Goal: Information Seeking & Learning: Learn about a topic

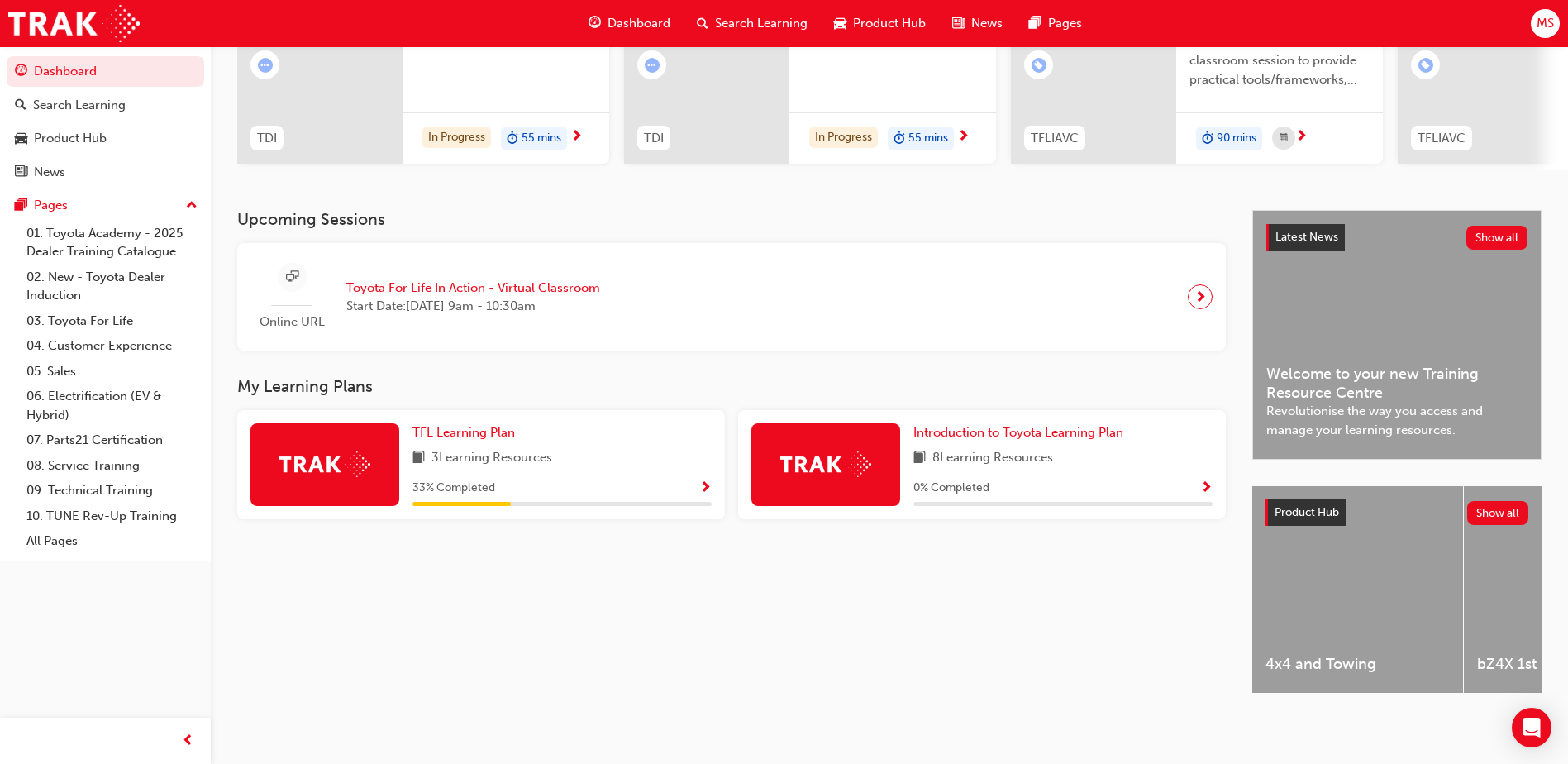
scroll to position [224, 0]
click at [449, 427] on span "TFL Learning Plan" at bounding box center [464, 432] width 103 height 15
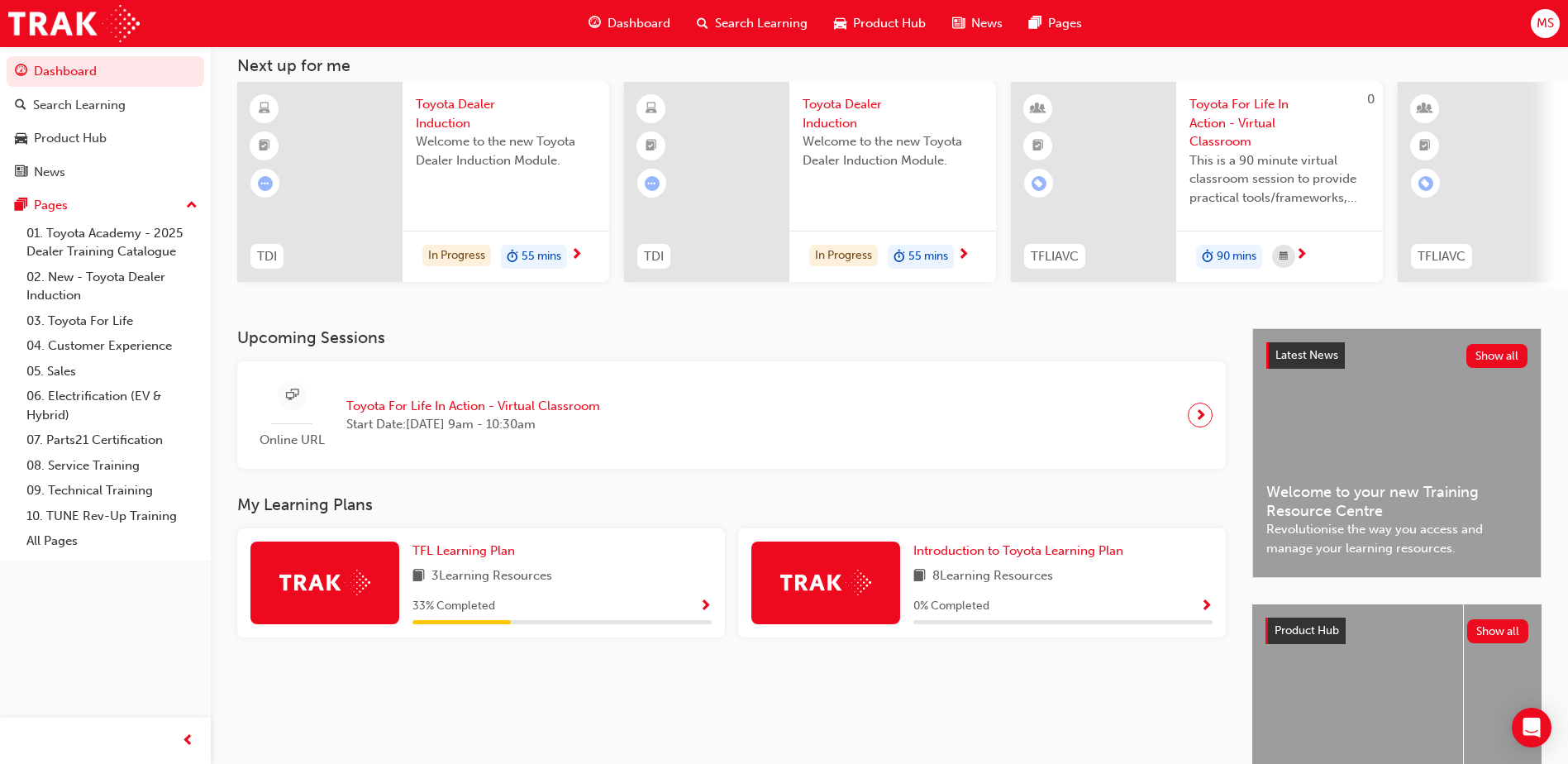
scroll to position [224, 0]
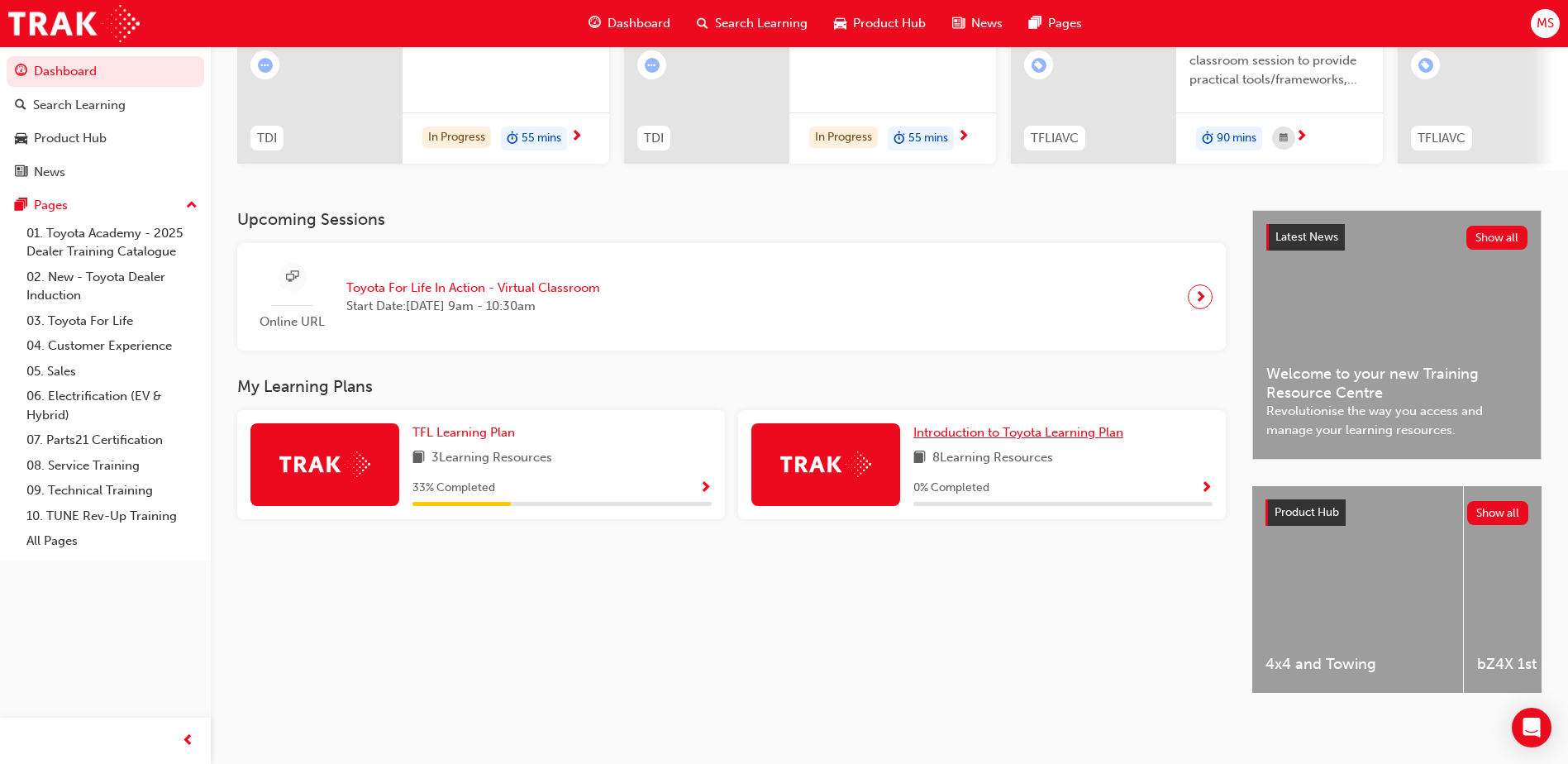
click at [986, 425] on span "Introduction to Toyota Learning Plan" at bounding box center [1018, 432] width 210 height 15
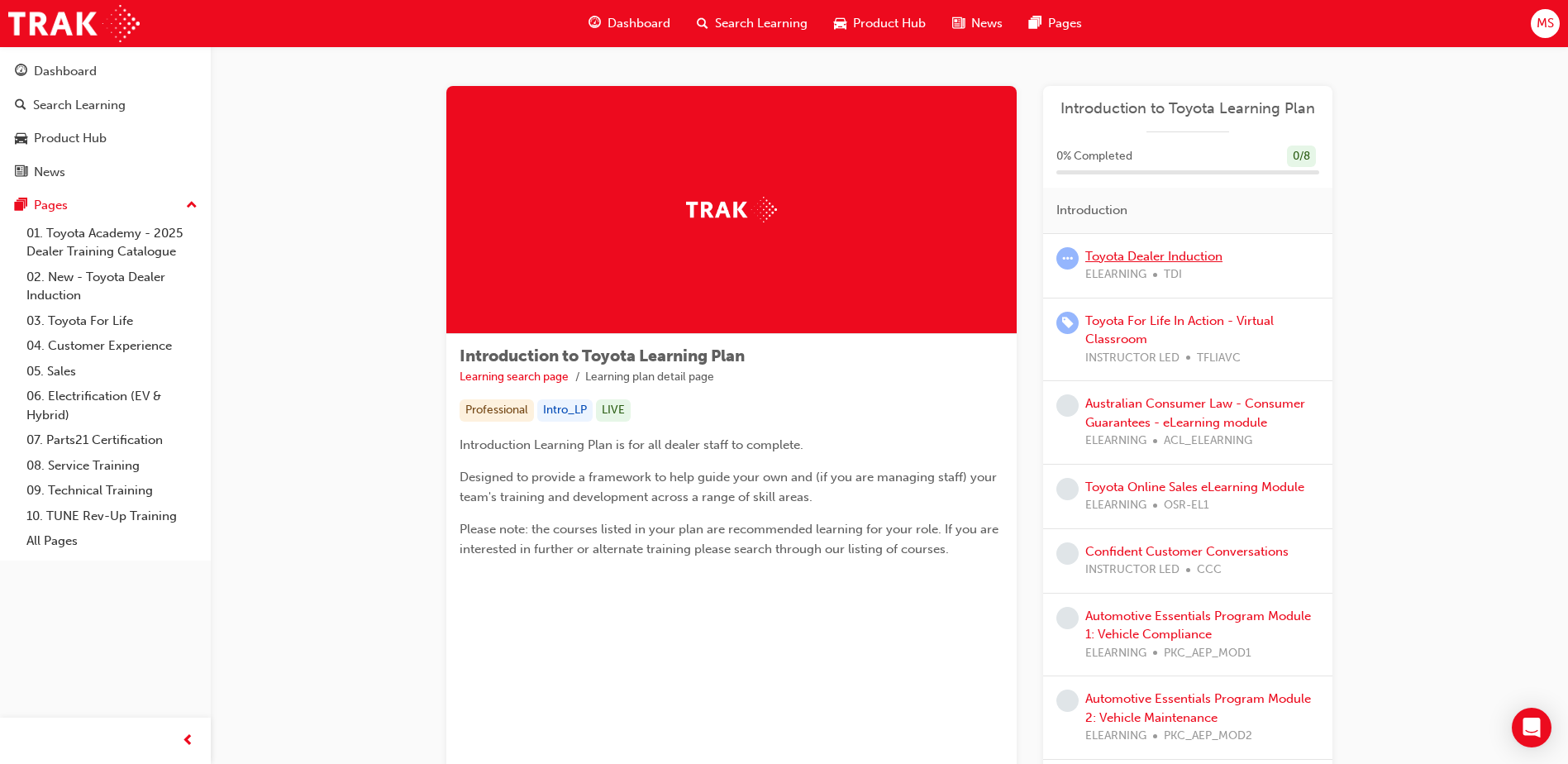
click at [1140, 260] on link "Toyota Dealer Induction" at bounding box center [1154, 257] width 137 height 15
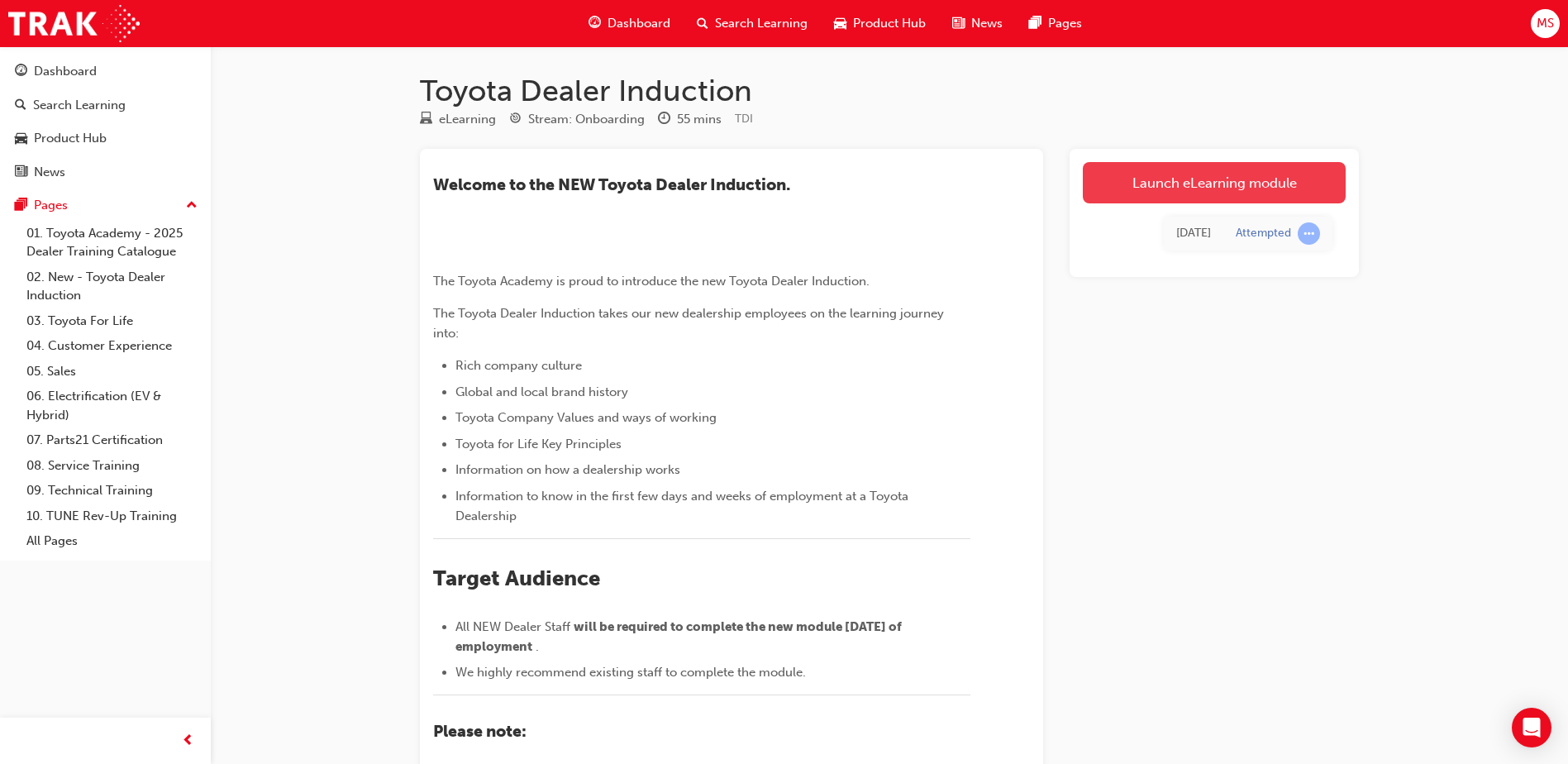
click at [1220, 188] on link "Launch eLearning module" at bounding box center [1215, 183] width 263 height 41
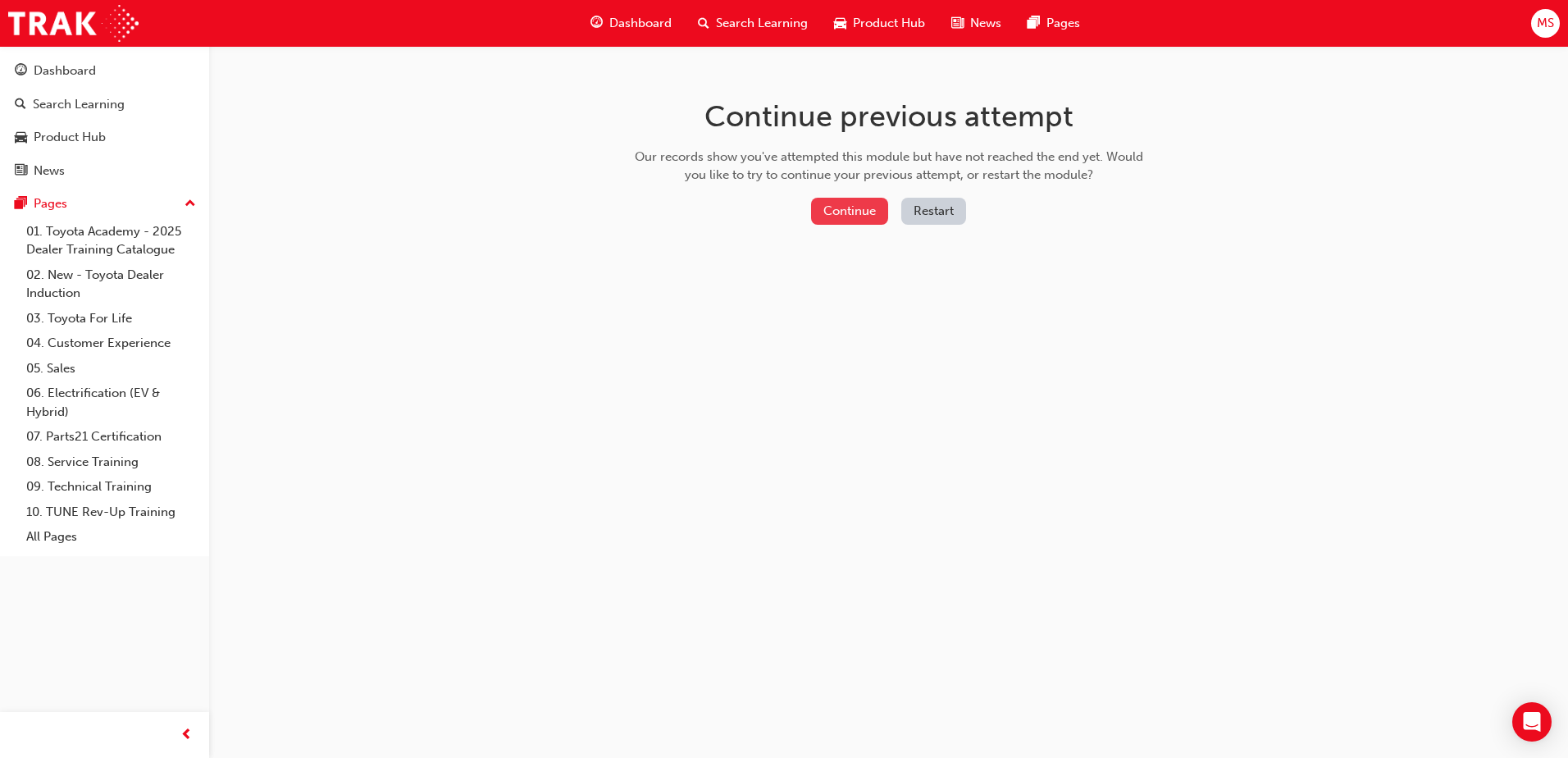
click at [869, 209] on button "Continue" at bounding box center [849, 211] width 77 height 27
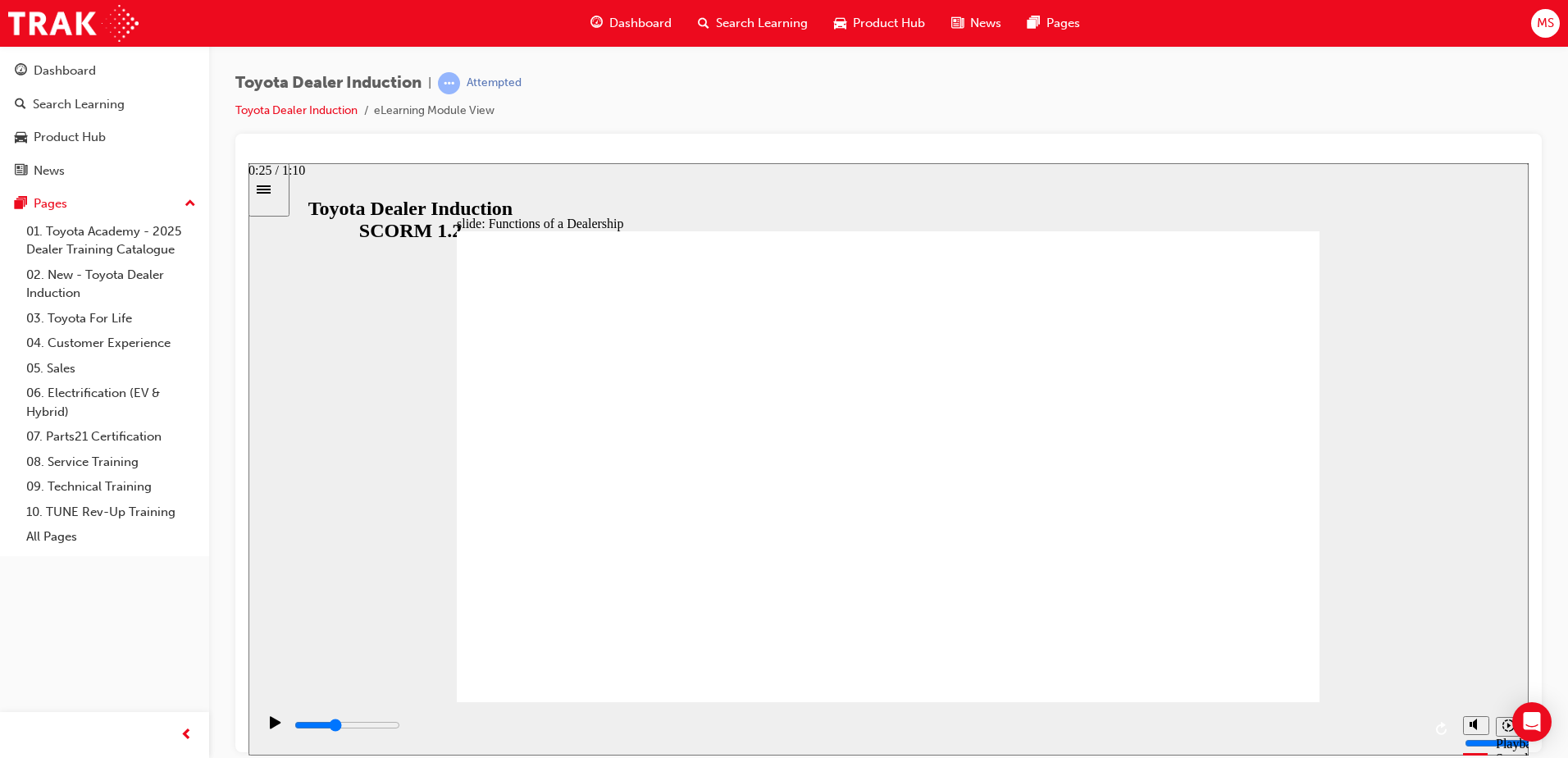
click at [710, 729] on div "playback controls" at bounding box center [857, 725] width 1130 height 18
click at [1111, 724] on div "playback controls" at bounding box center [857, 725] width 1130 height 18
click at [400, 725] on input "slide progress" at bounding box center [347, 724] width 106 height 13
click at [400, 726] on input "slide progress" at bounding box center [347, 724] width 106 height 13
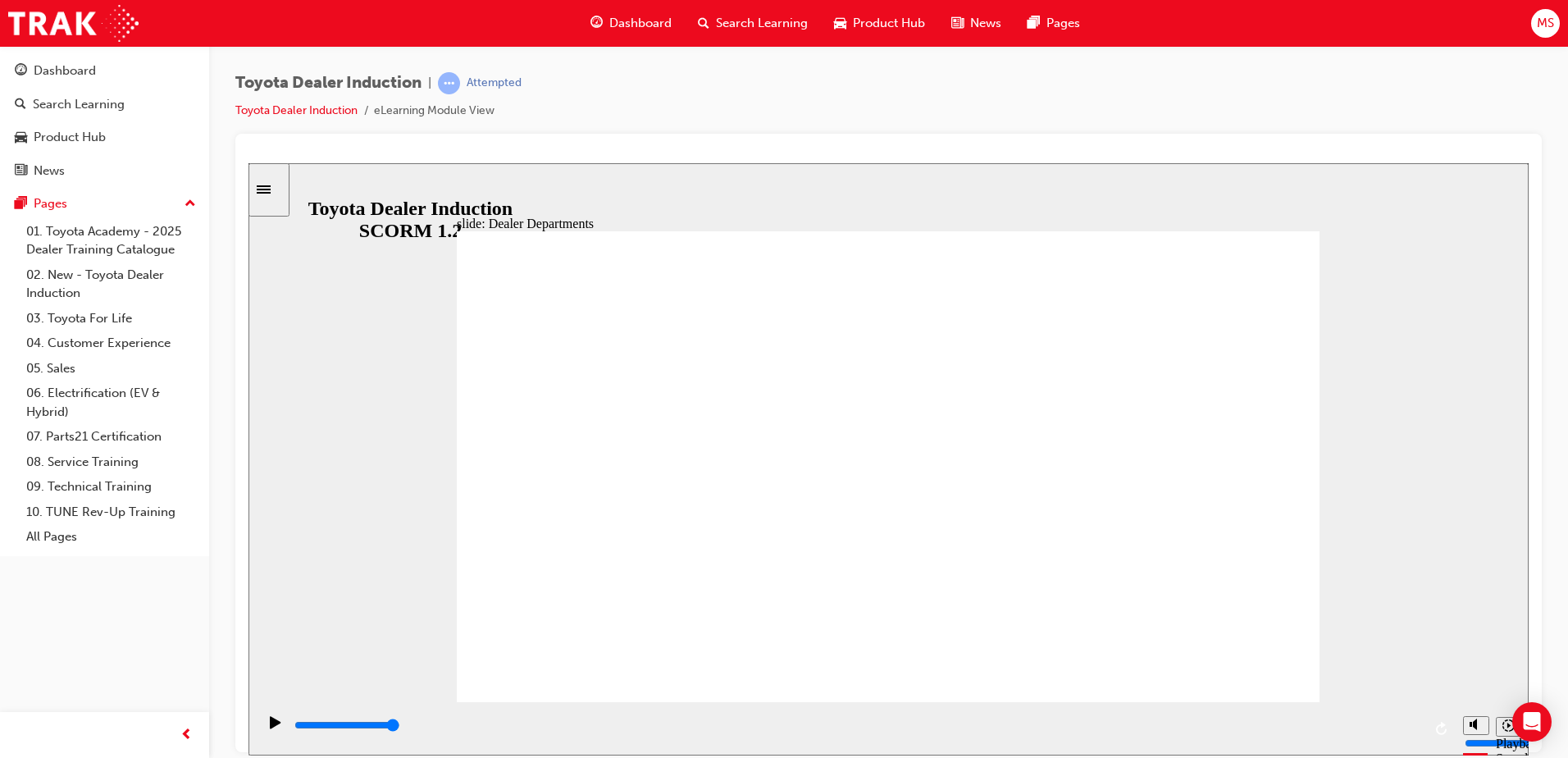
click at [1417, 725] on div "playback controls" at bounding box center [857, 725] width 1130 height 18
click at [1414, 730] on div "playback controls" at bounding box center [857, 725] width 1130 height 18
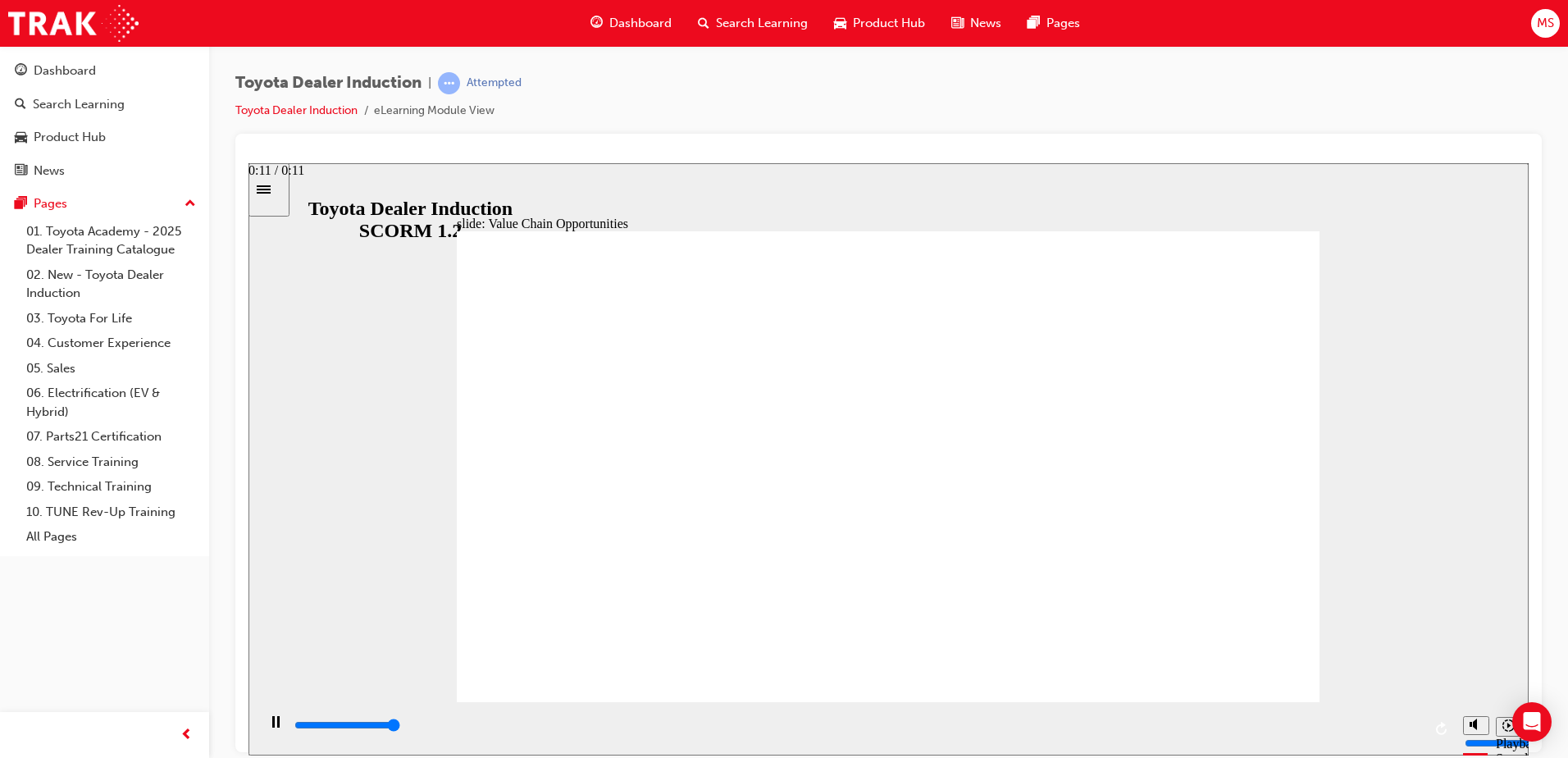
type input "11300"
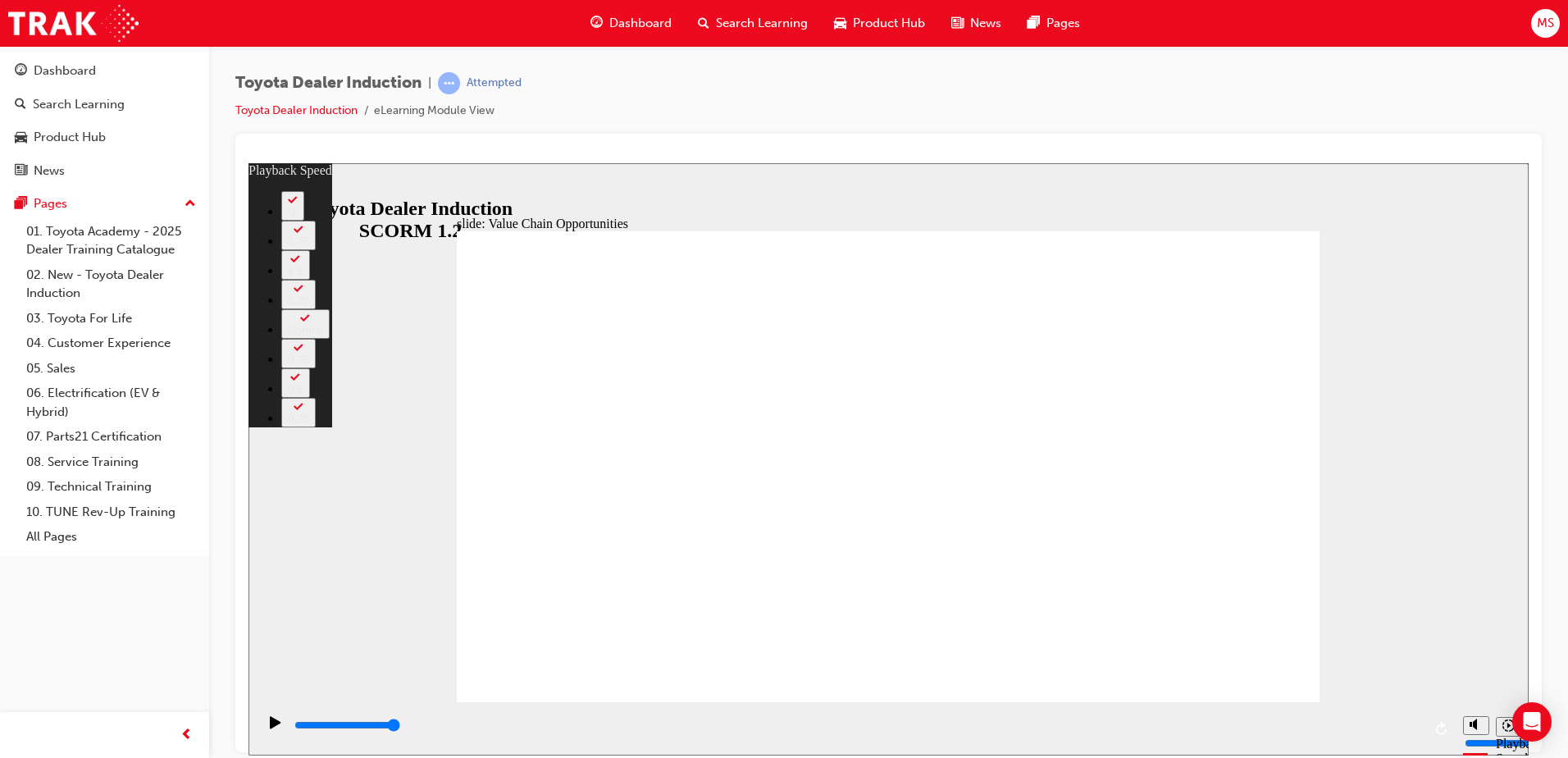
type input "64"
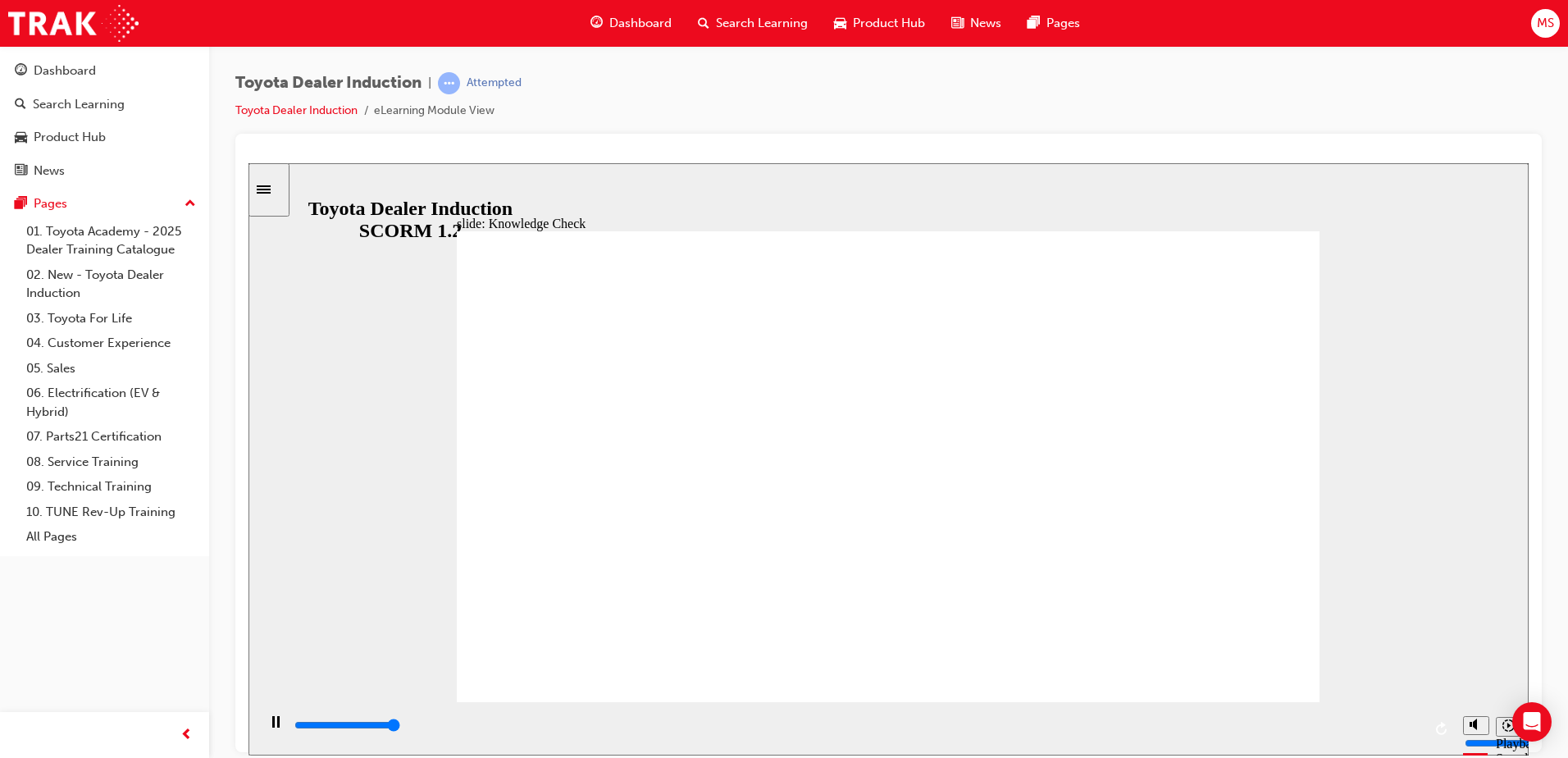
type input "5000"
radio input "true"
type input "5000"
radio input "true"
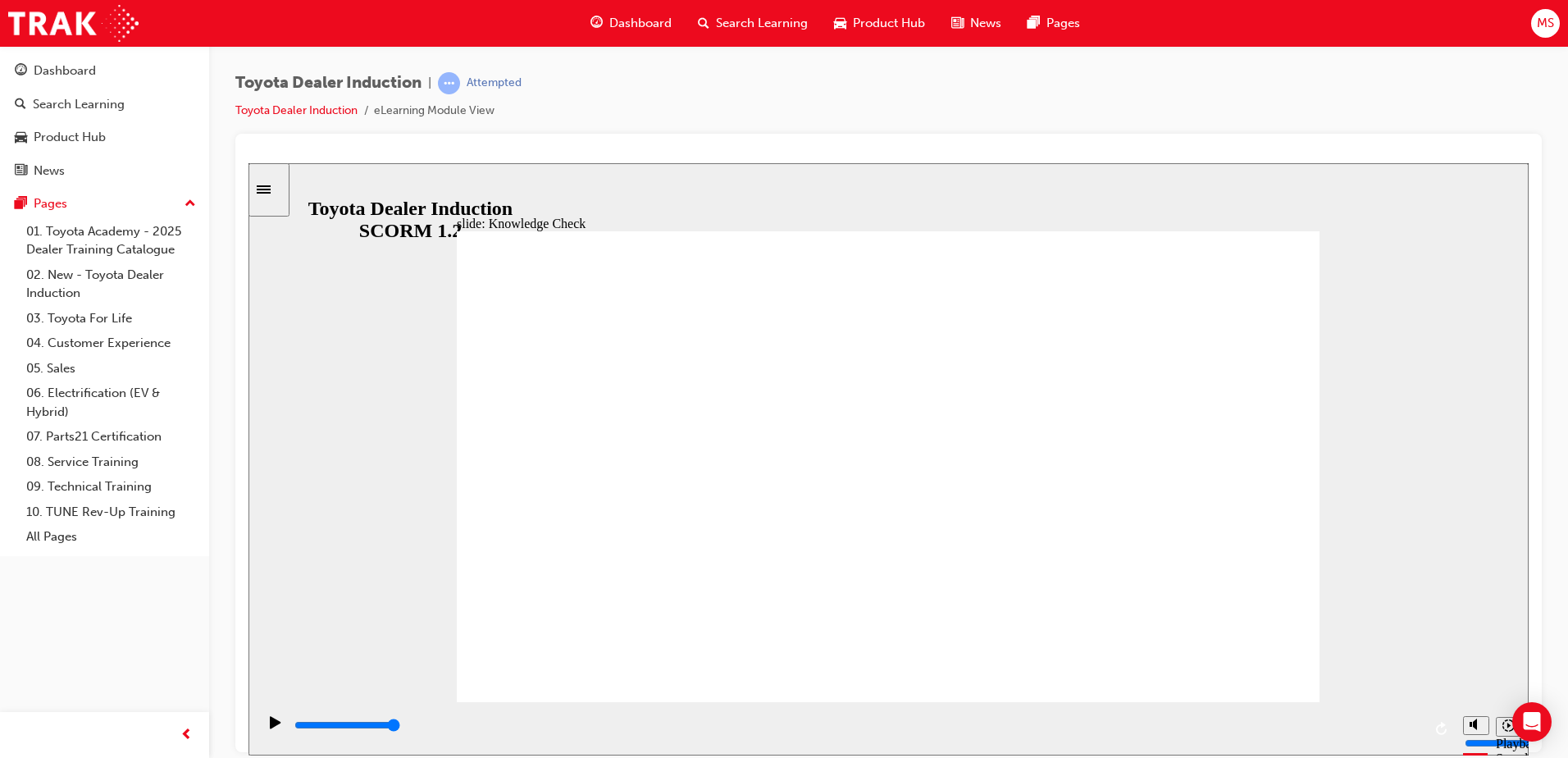
click at [400, 725] on input "slide progress" at bounding box center [347, 724] width 106 height 13
click at [1353, 294] on div "slide: Systems and Access Multiply 1 Rectangle 3 Group 1 Rectangle 1 Toyota Sou…" at bounding box center [888, 457] width 1280 height 592
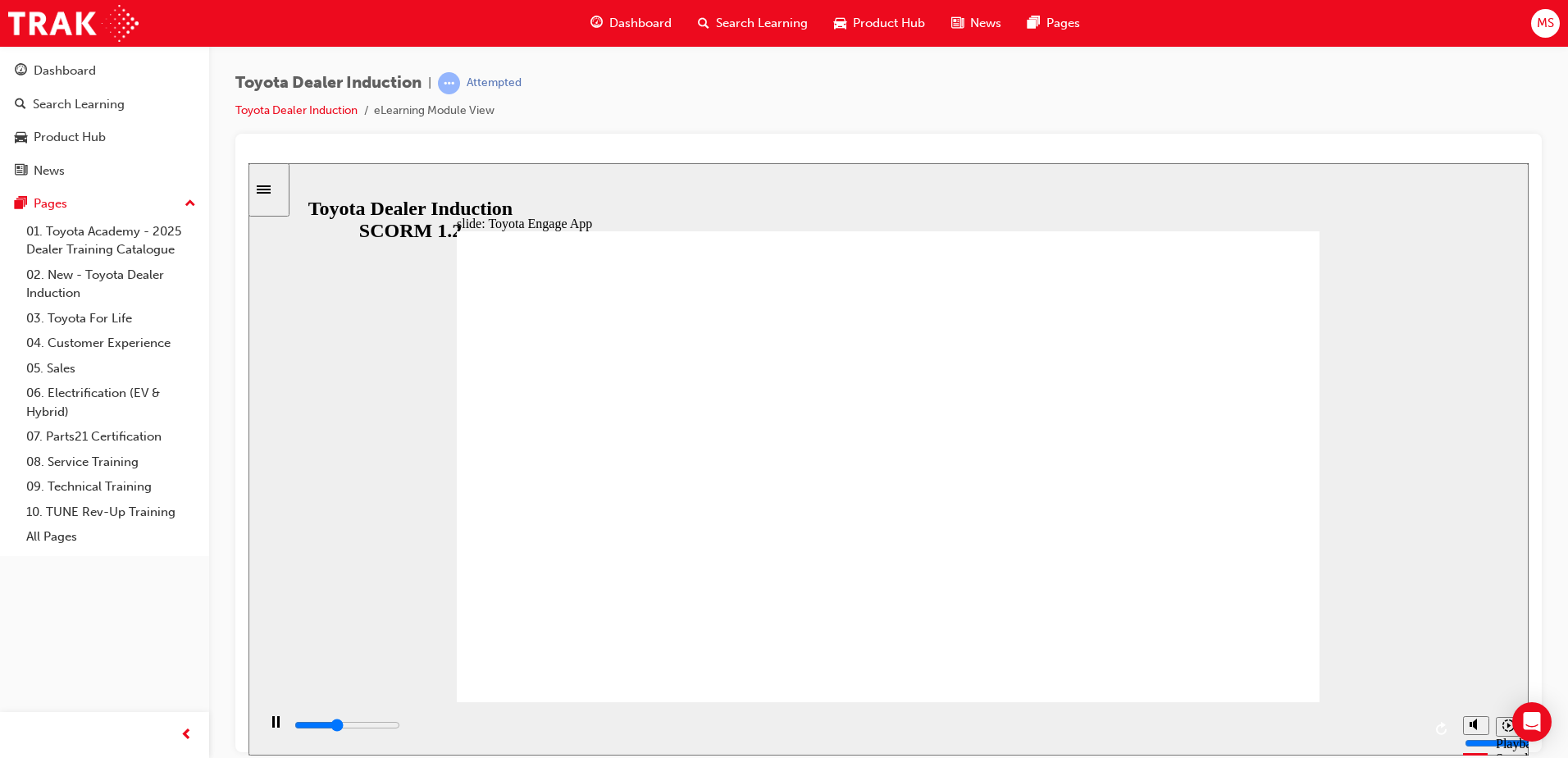
click at [1411, 729] on div "playback controls" at bounding box center [857, 725] width 1130 height 18
click at [1417, 729] on div "playback controls" at bounding box center [857, 725] width 1130 height 18
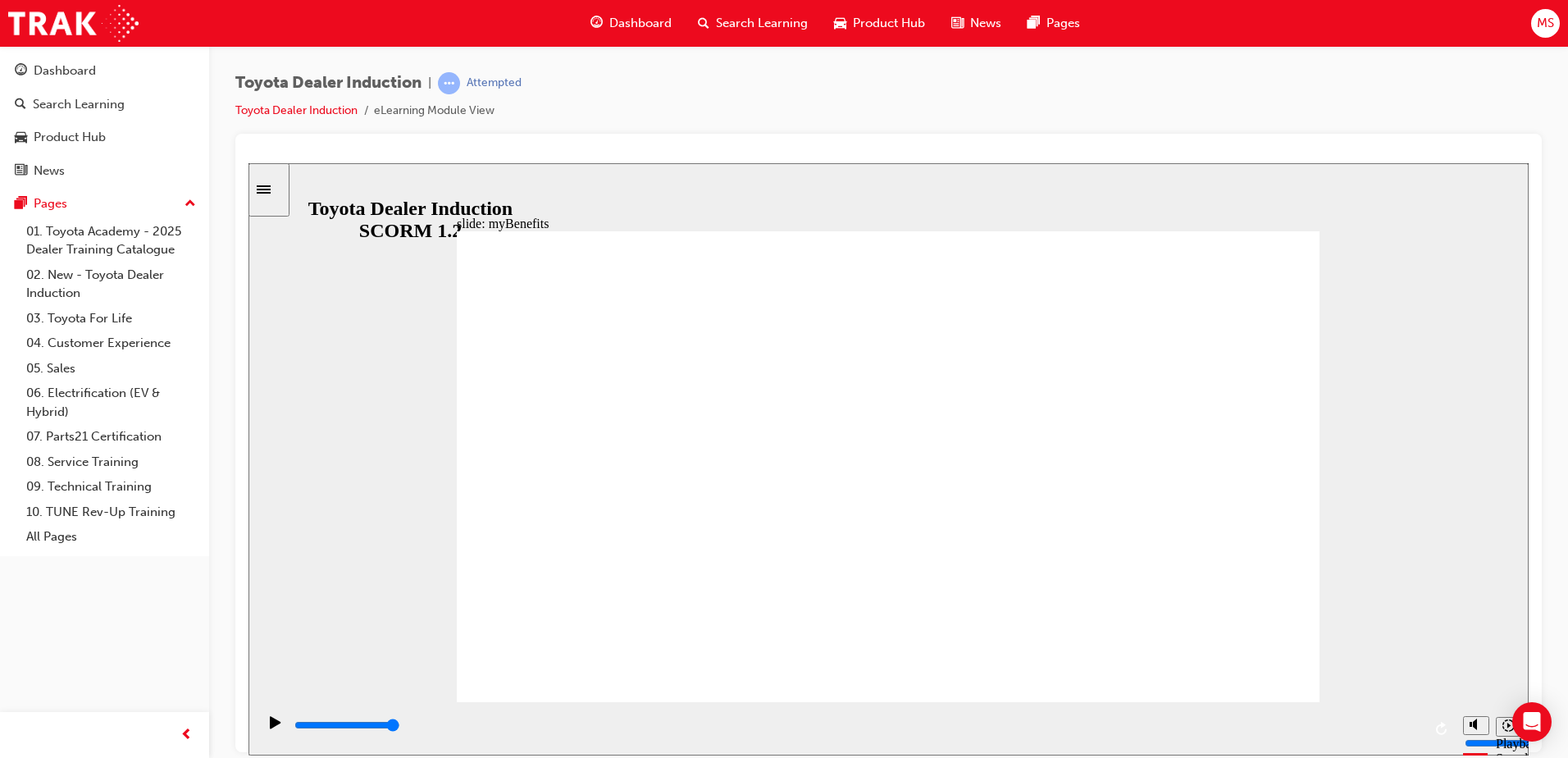
click at [400, 726] on input "slide progress" at bounding box center [347, 724] width 106 height 13
type input "5000"
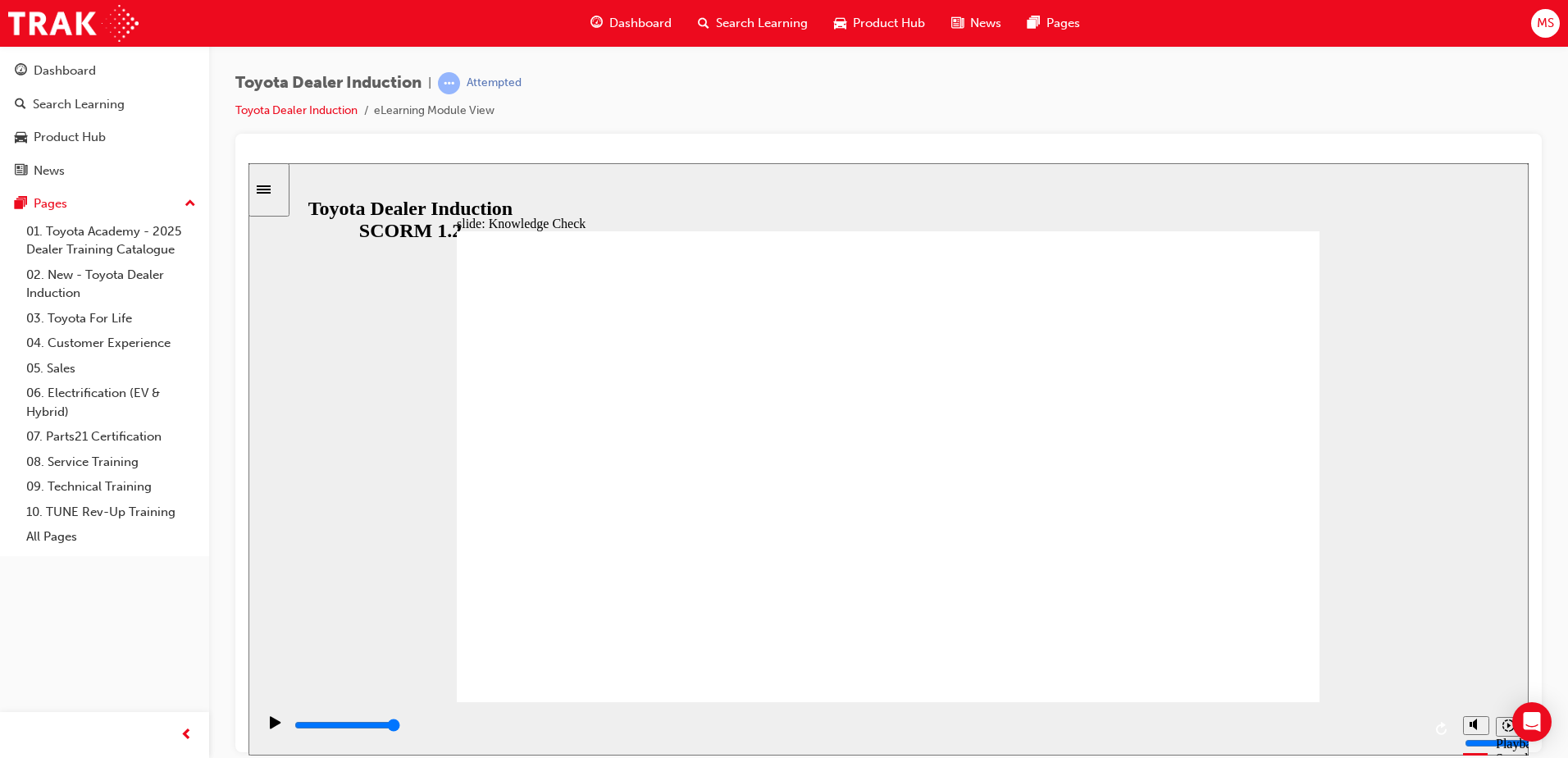
type input "t"
type input "to"
type input "toy"
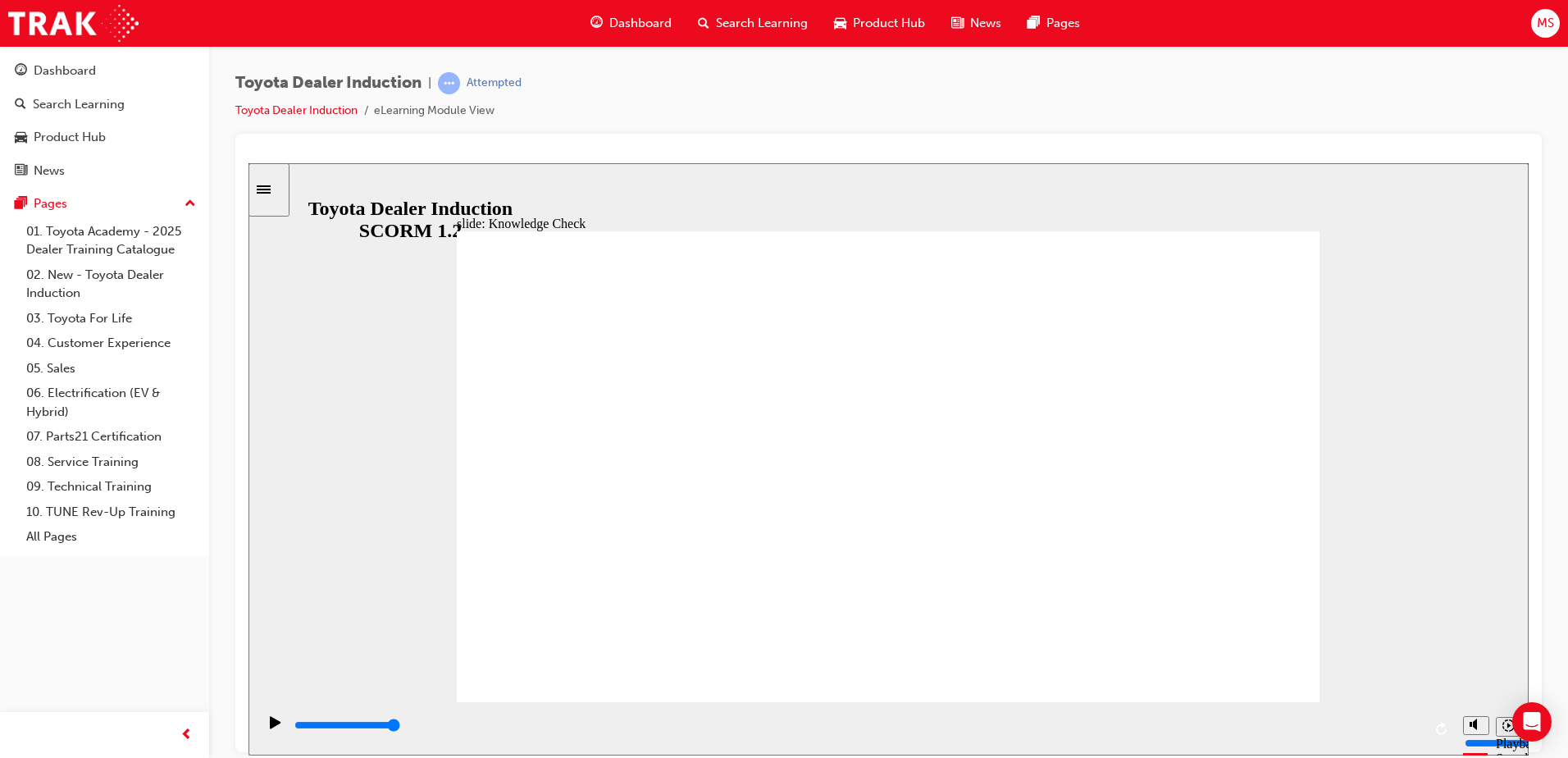
type input "toy"
type input "toyy"
type input "toyyo"
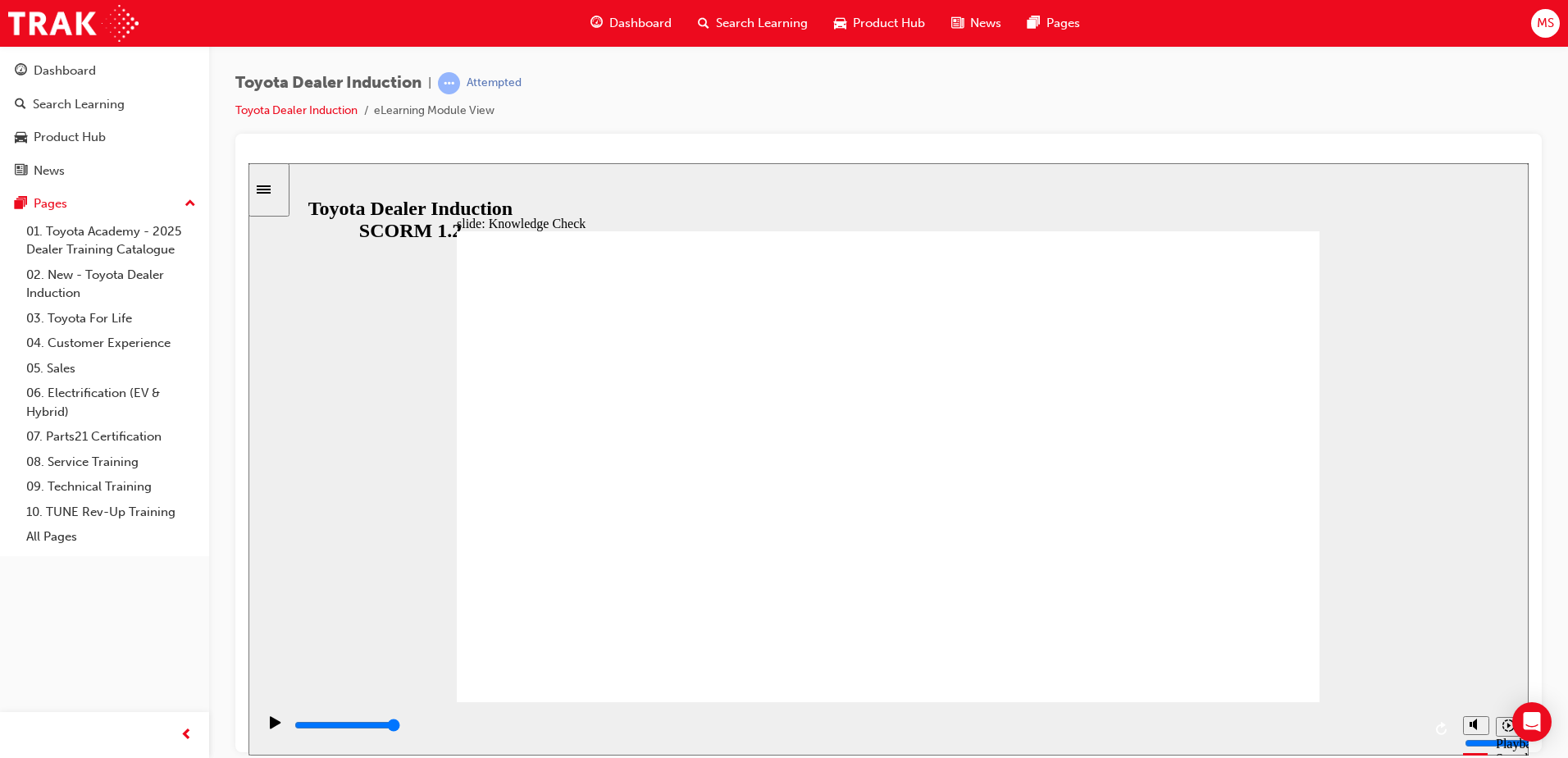
type input "toyyot"
type input "toyyo"
type input "toyy"
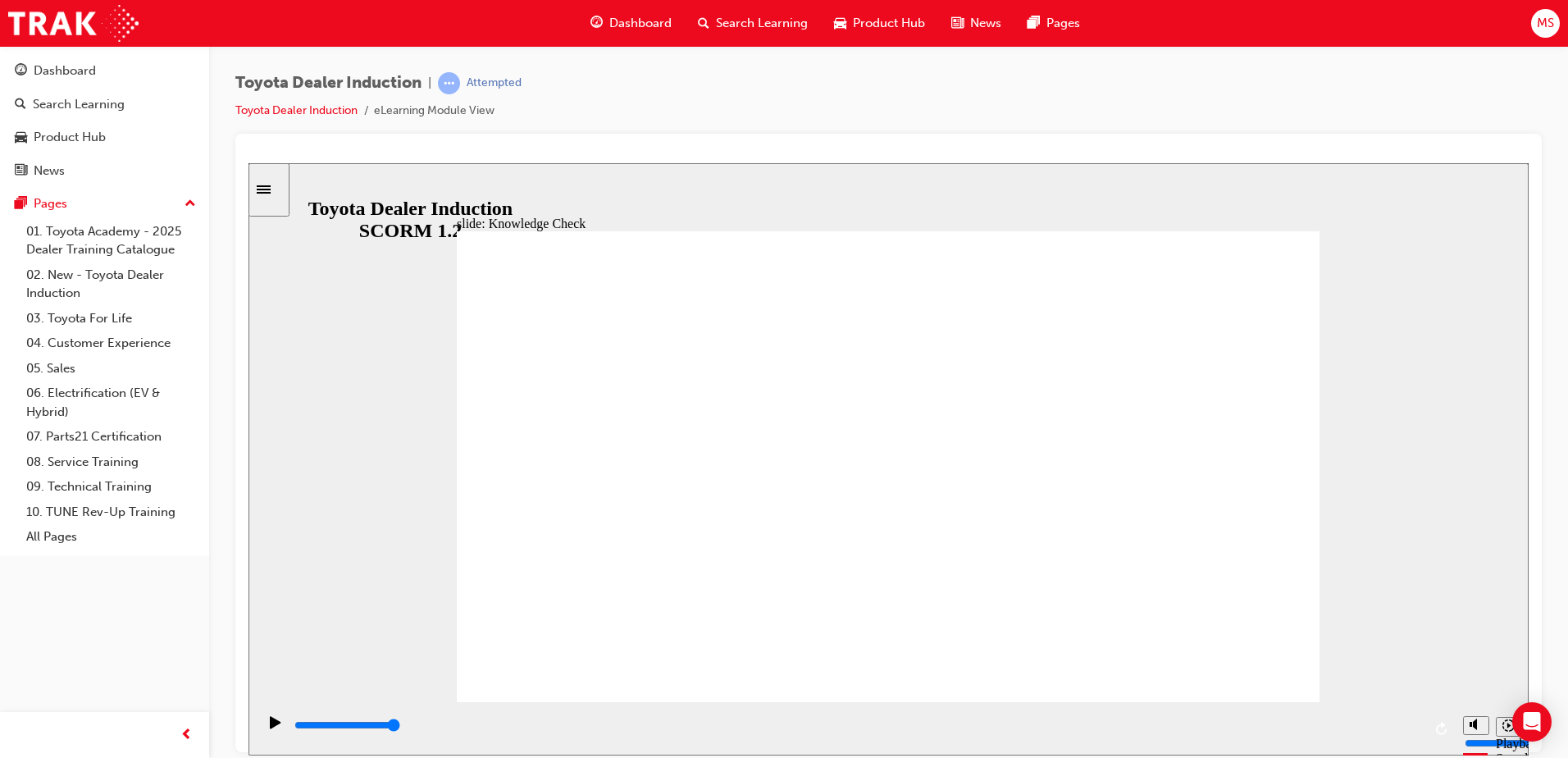
type input "toyy"
type input "toy"
type input "toyo"
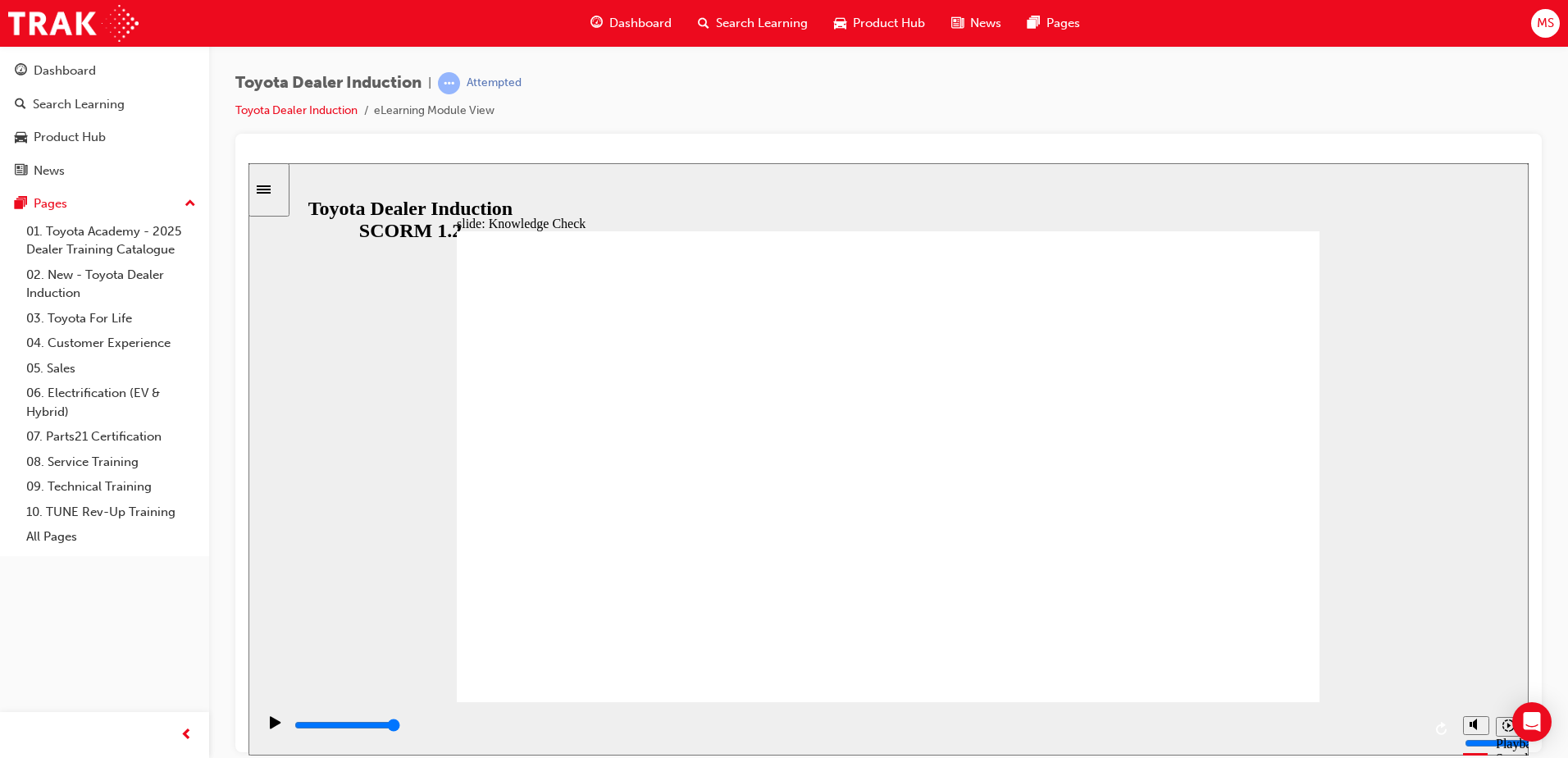
type input "toyot"
type input "toyota"
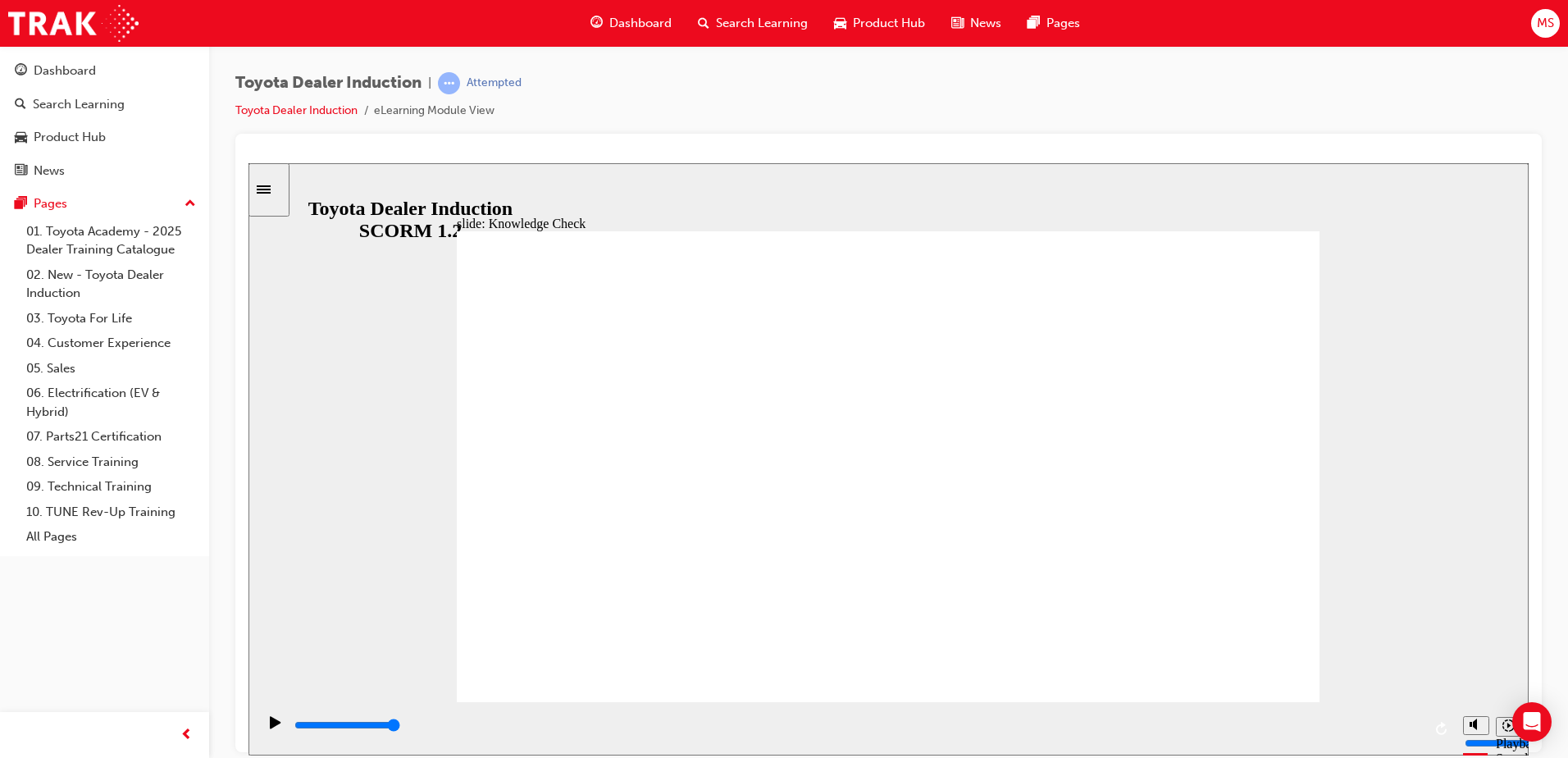
type input "toyota"
click at [400, 725] on input "slide progress" at bounding box center [347, 724] width 106 height 13
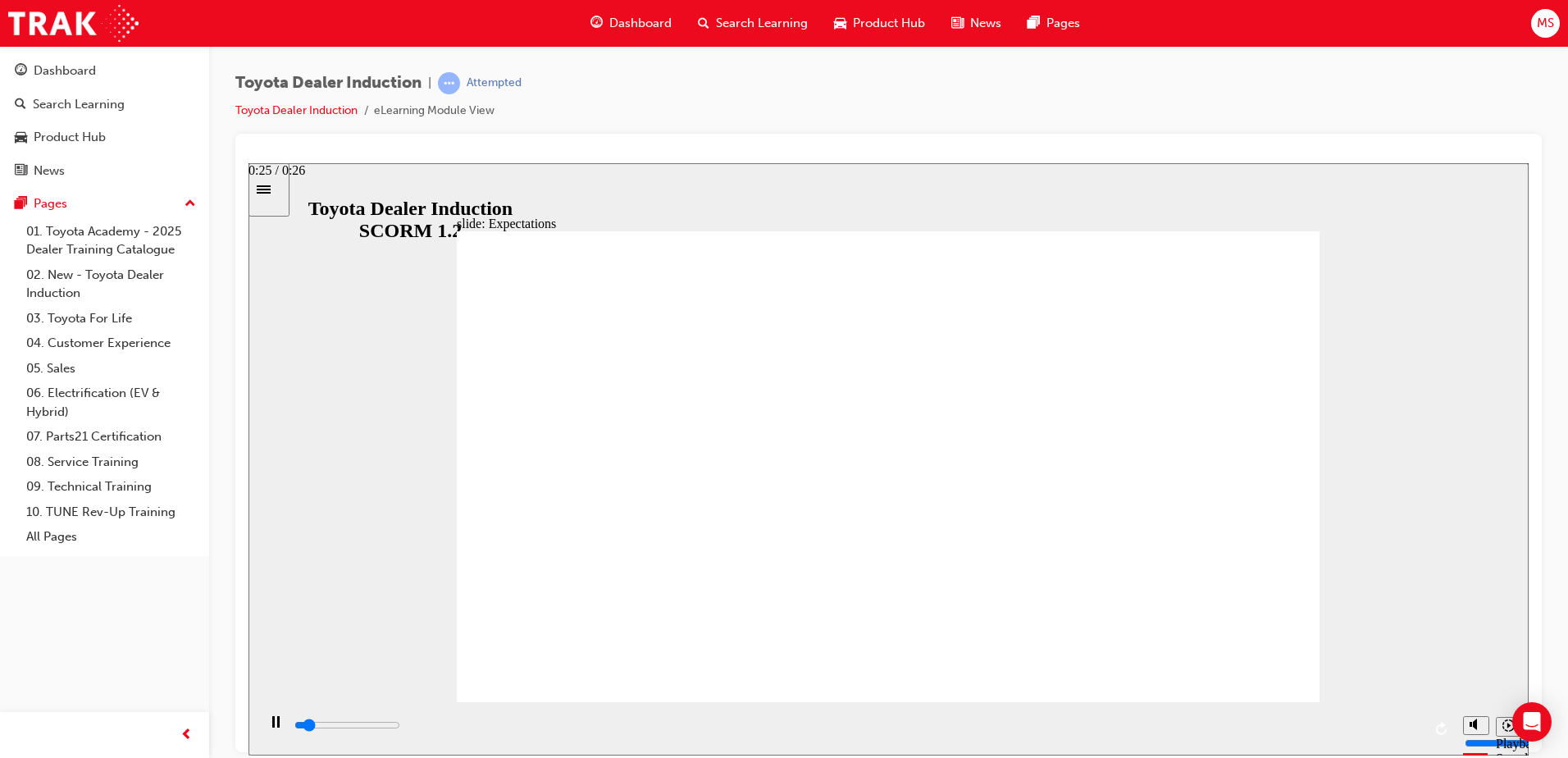
click at [400, 725] on input "slide progress" at bounding box center [347, 724] width 106 height 13
click at [272, 727] on icon "Play (Ctrl+Alt+P)" at bounding box center [275, 721] width 11 height 13
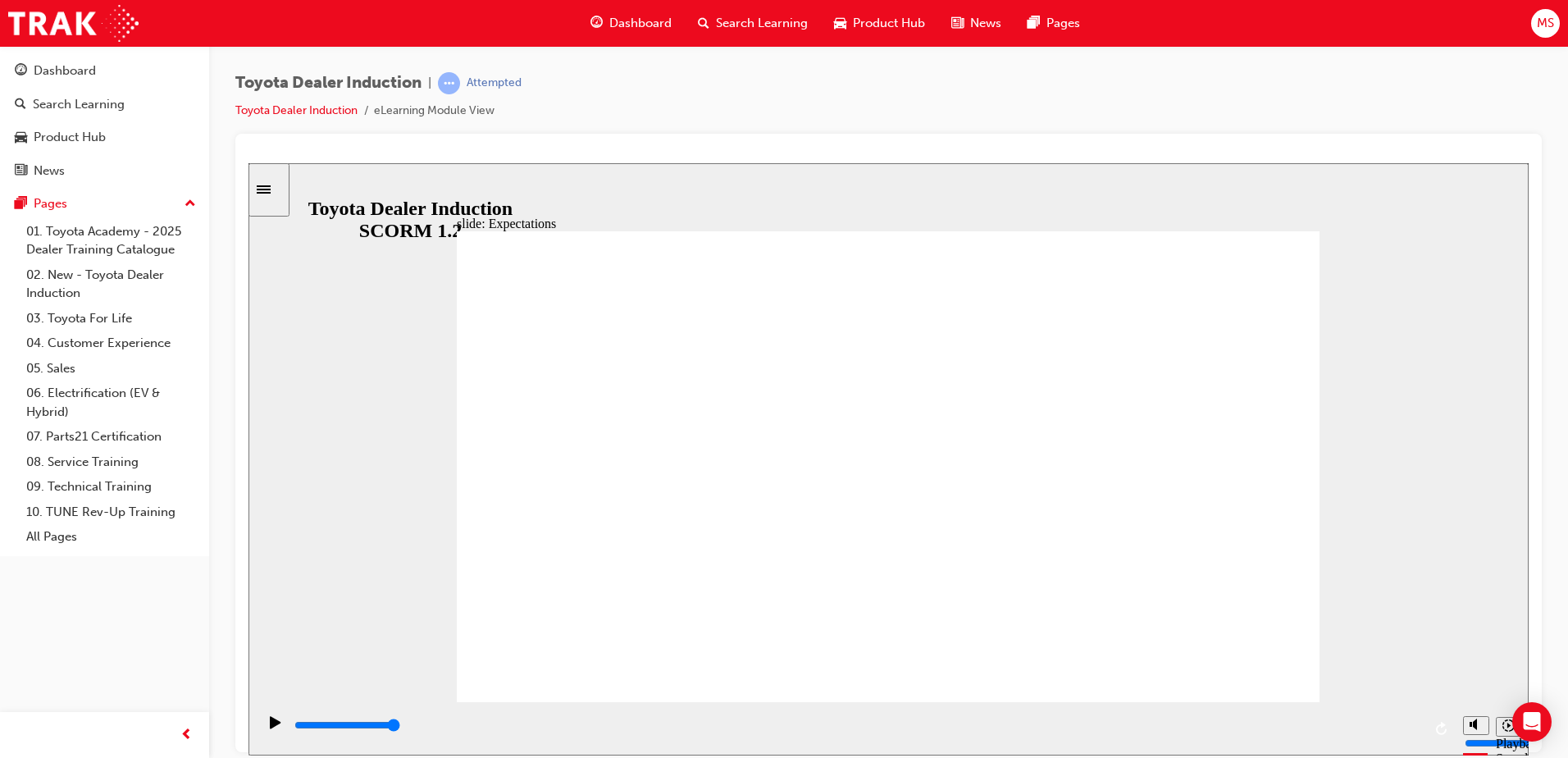
click at [400, 728] on input "slide progress" at bounding box center [347, 724] width 106 height 13
drag, startPoint x: 1419, startPoint y: 728, endPoint x: 1439, endPoint y: 728, distance: 20.0
click at [1439, 728] on div "playback controls" at bounding box center [855, 728] width 1198 height 53
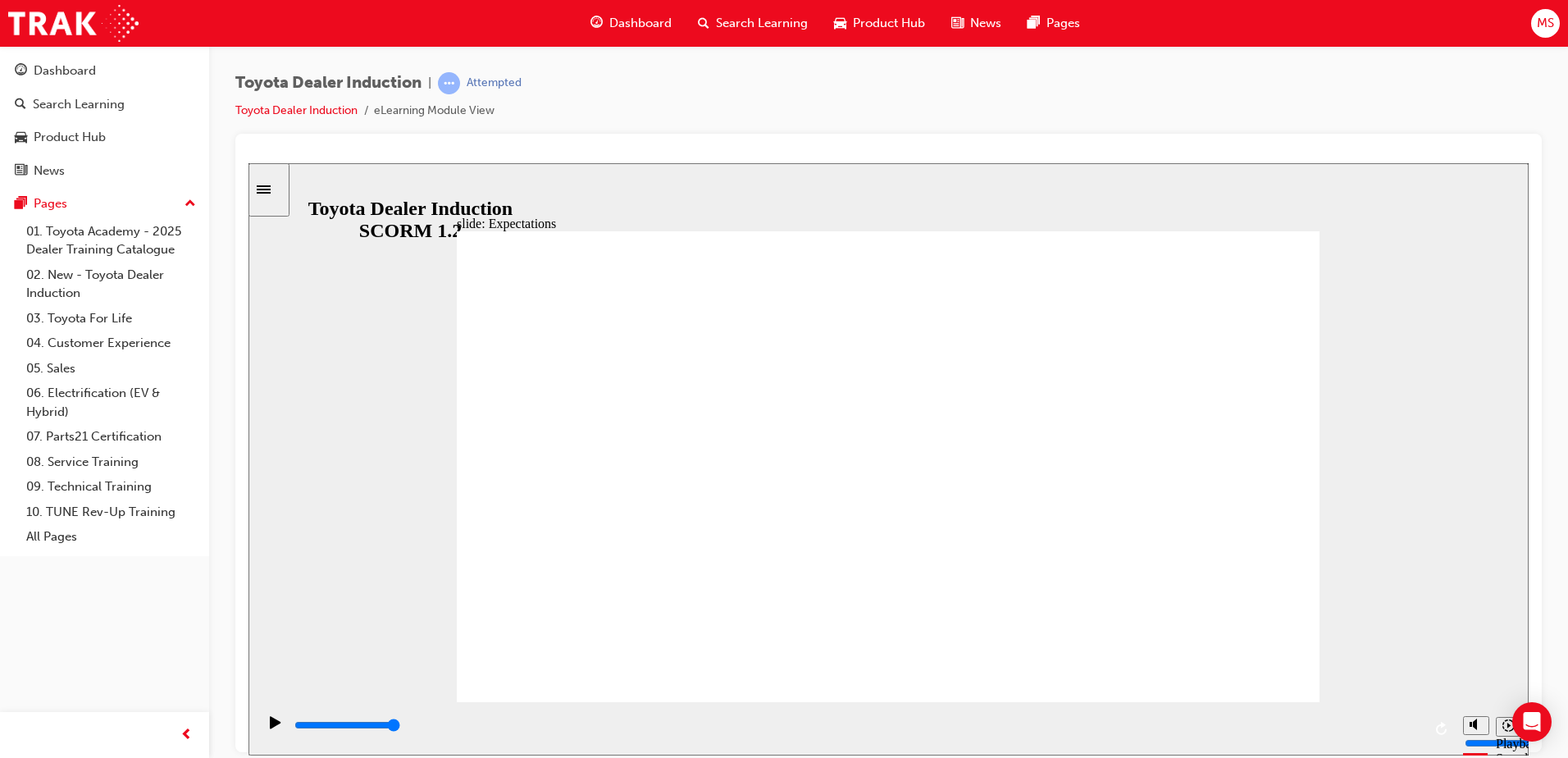
drag, startPoint x: 871, startPoint y: 418, endPoint x: 921, endPoint y: 620, distance: 208.1
click at [261, 727] on div "Play (Ctrl+Alt+P)" at bounding box center [275, 729] width 28 height 28
drag, startPoint x: 610, startPoint y: 346, endPoint x: 574, endPoint y: 338, distance: 36.9
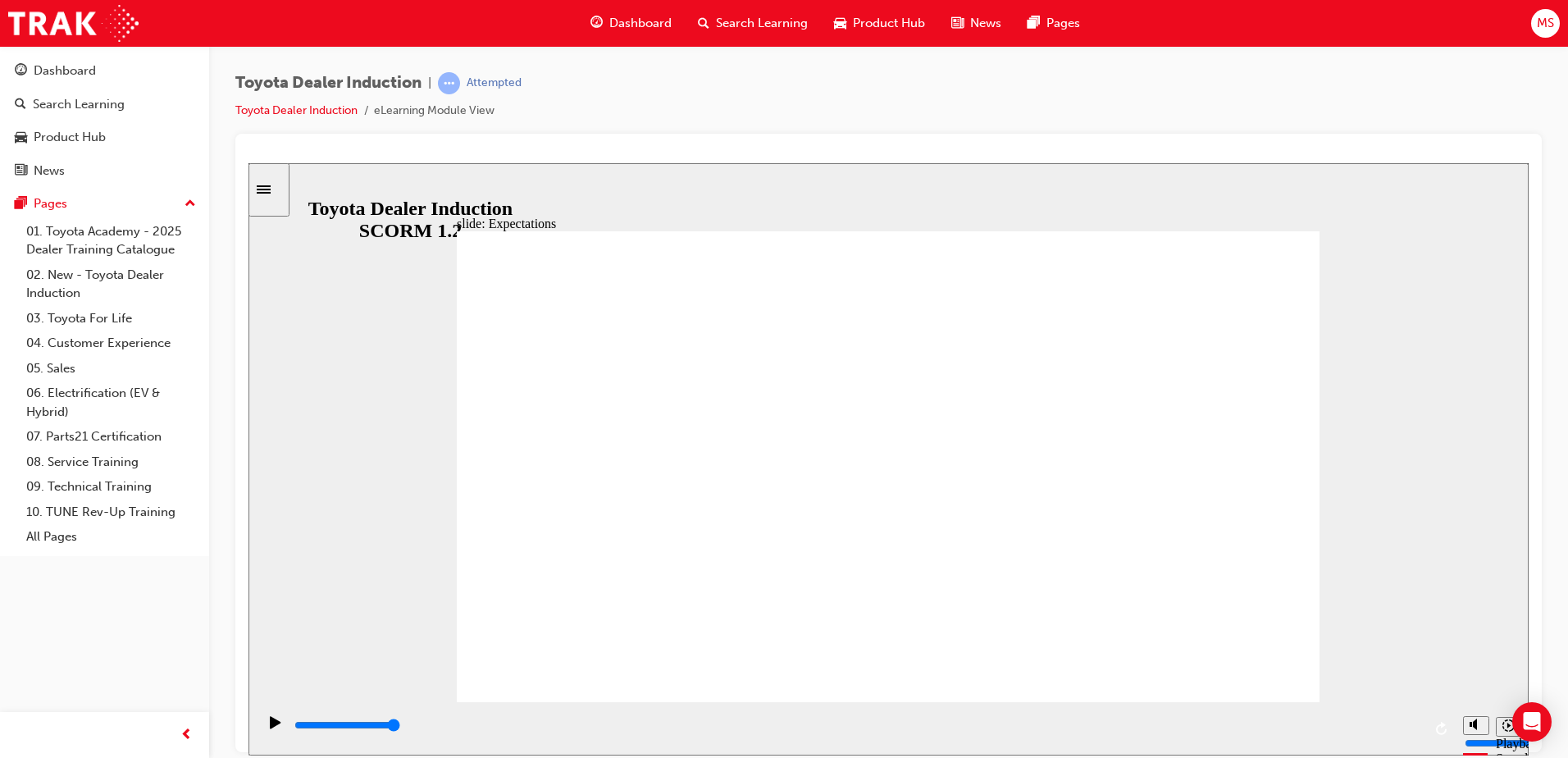
type input "3800"
checkbox input "true"
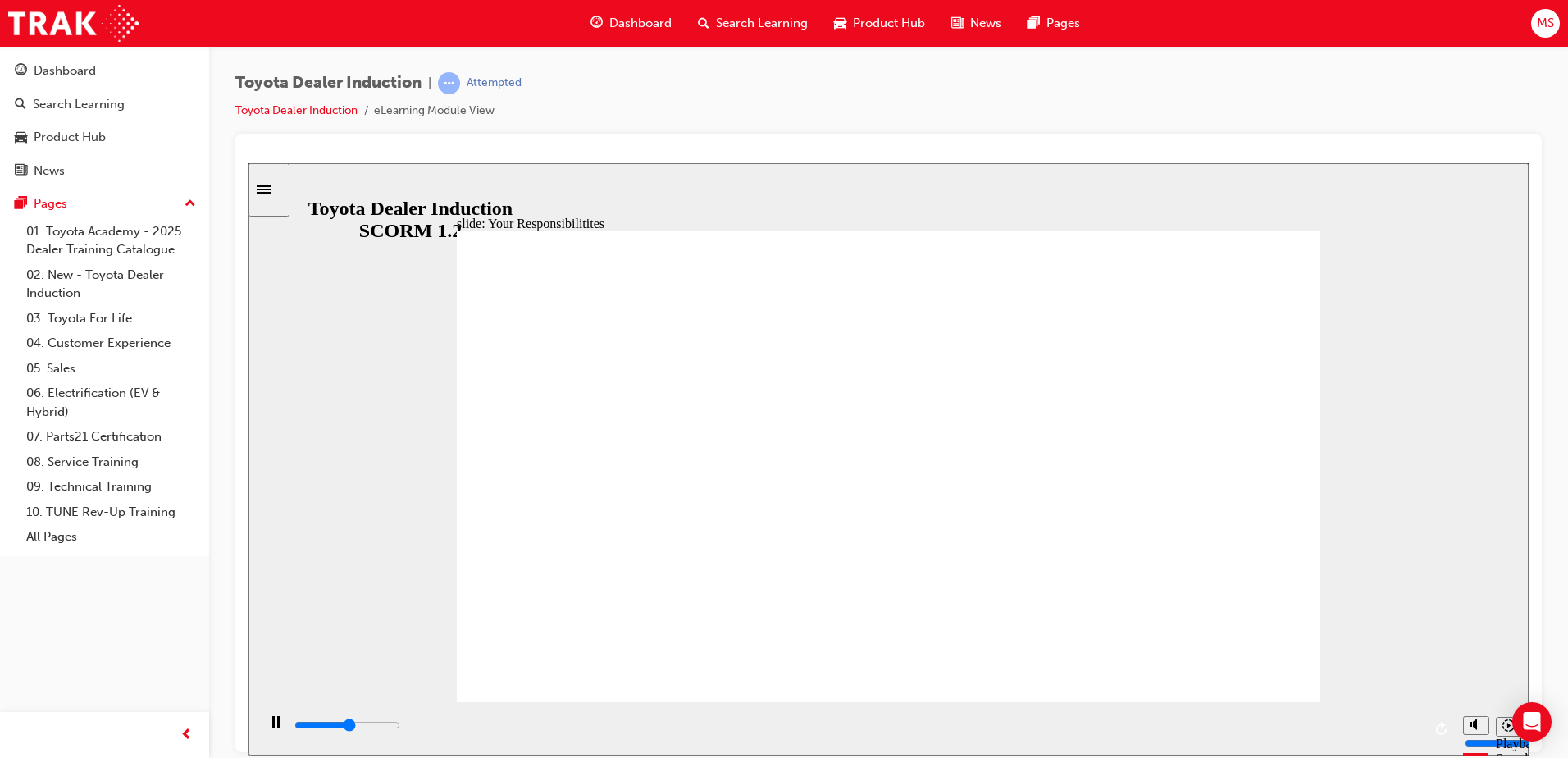
type input "4400"
checkbox input "true"
type input "4700"
checkbox input "true"
type input "5100"
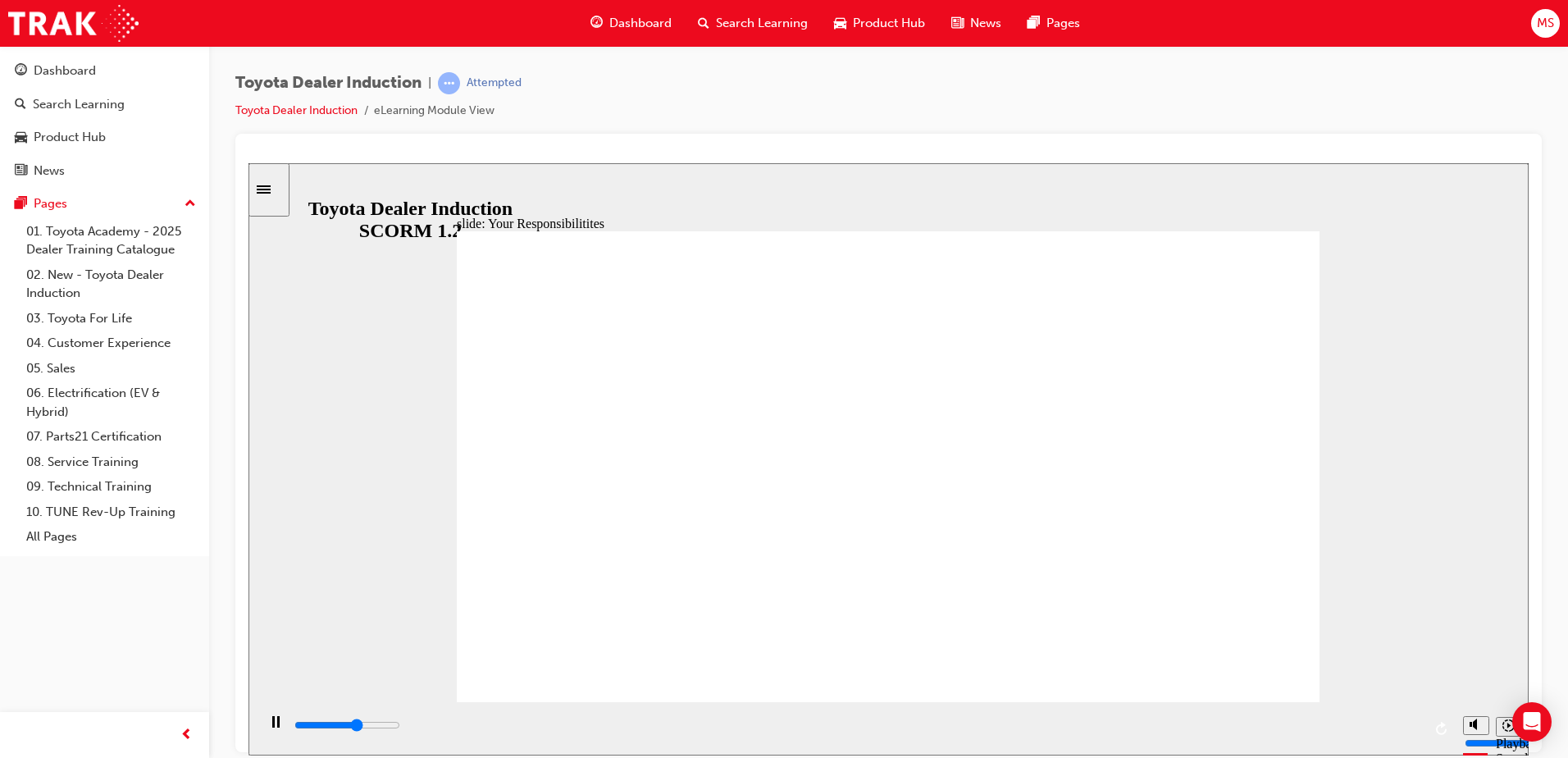
checkbox input "true"
type input "5400"
checkbox input "true"
type input "5800"
checkbox input "true"
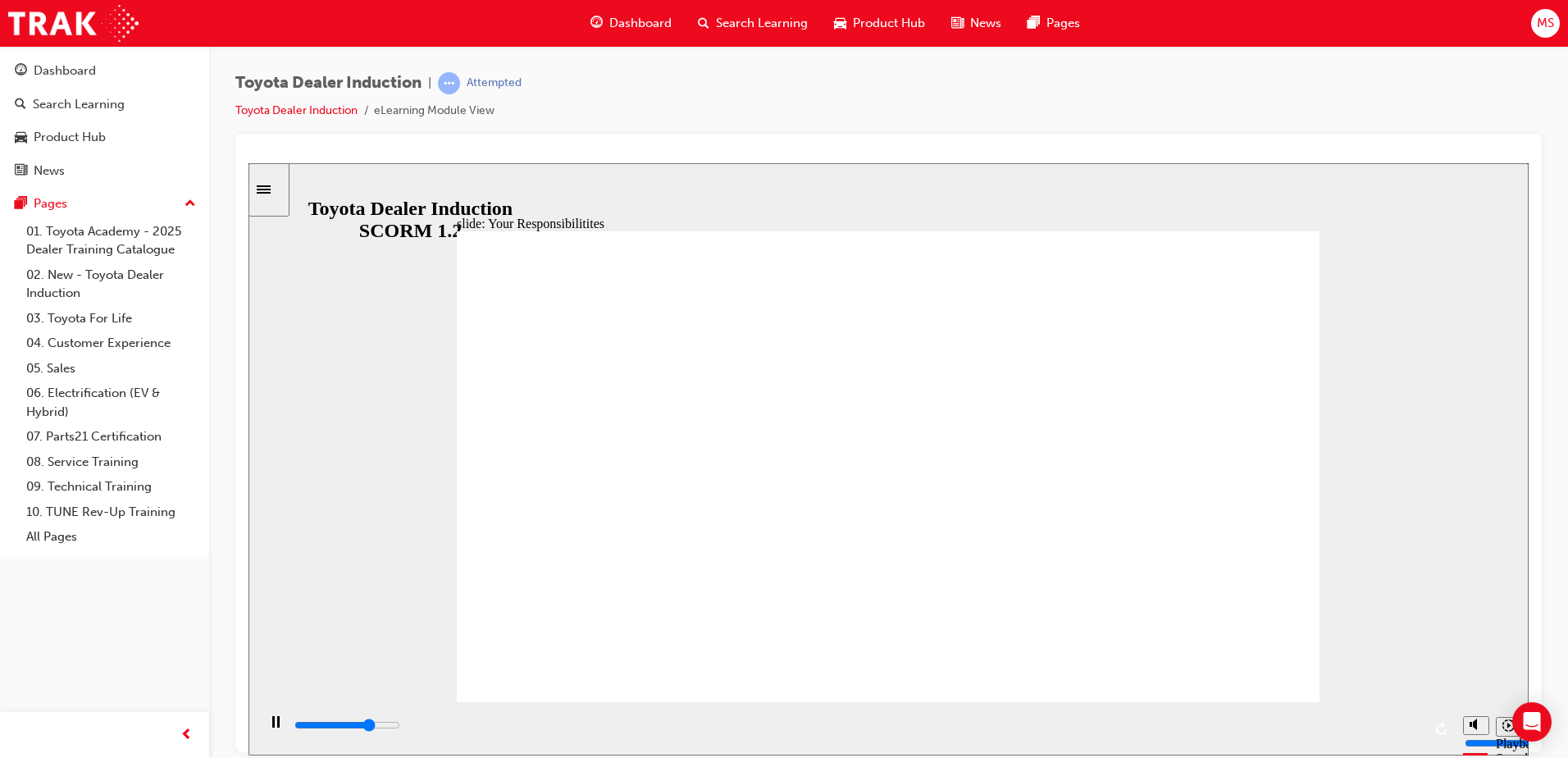
type input "6200"
checkbox input "true"
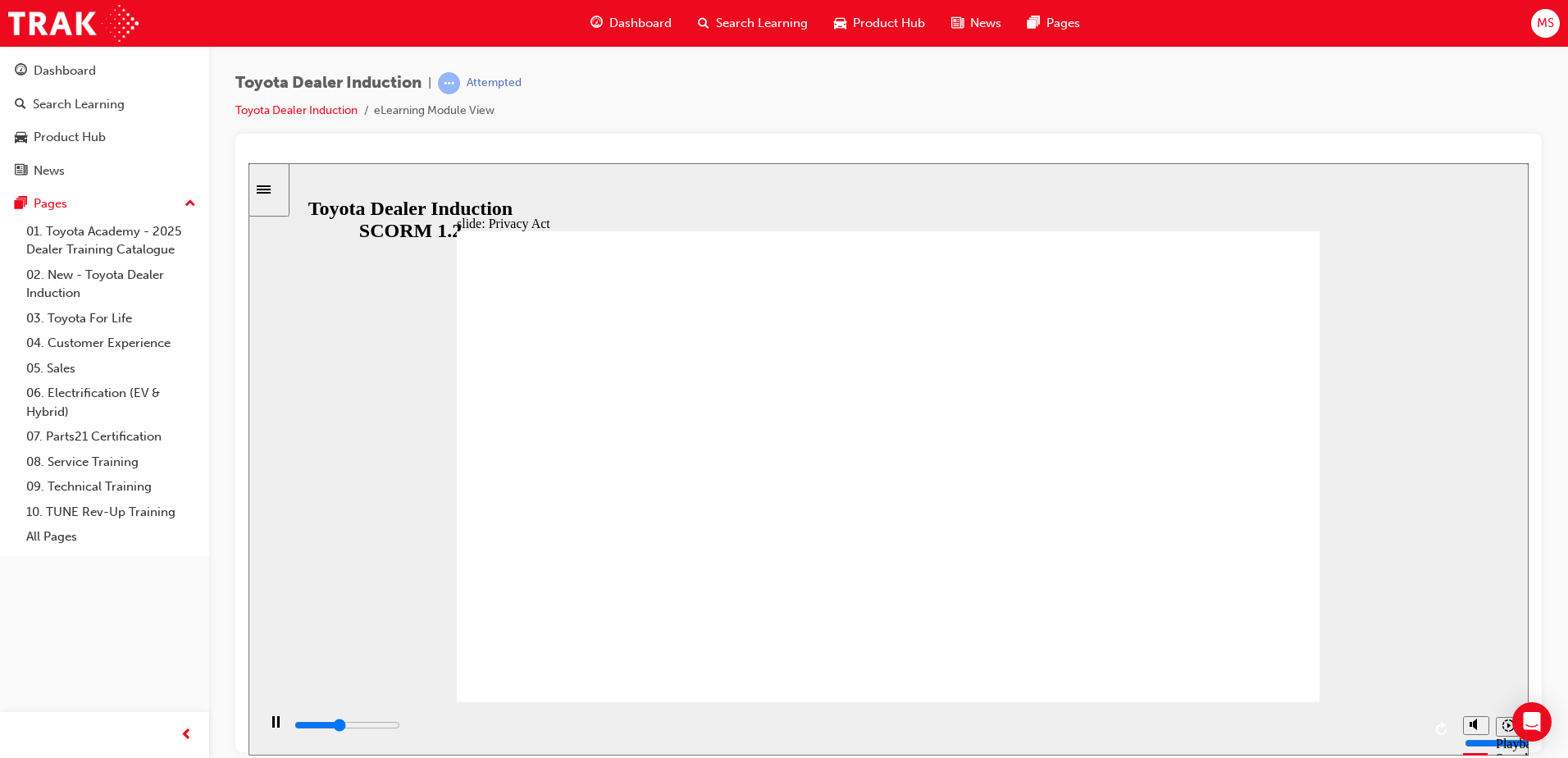
click at [1409, 724] on div "playback controls" at bounding box center [857, 725] width 1130 height 18
click at [400, 728] on input "slide progress" at bounding box center [347, 724] width 106 height 13
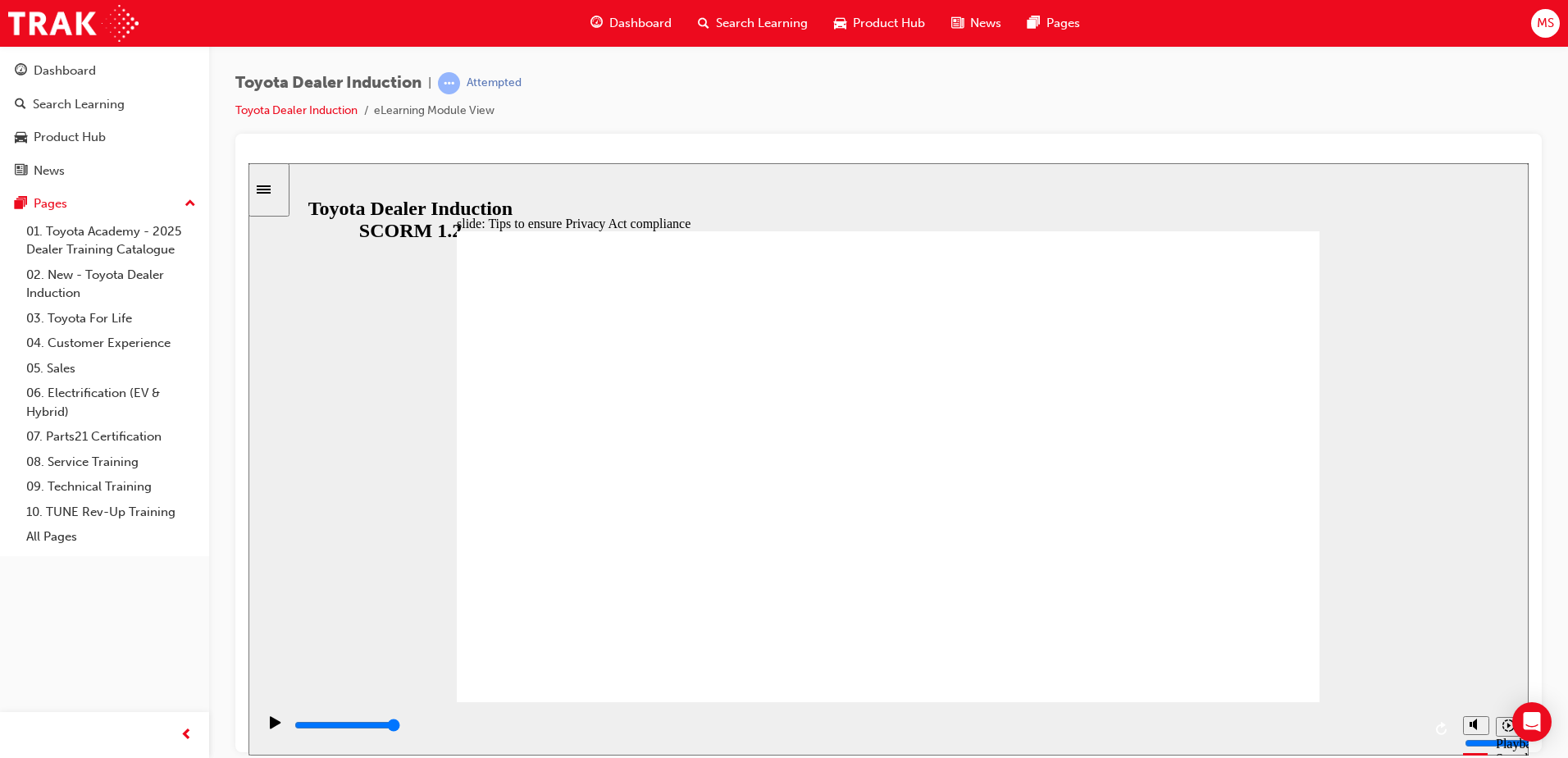
click at [1414, 723] on div "playback controls" at bounding box center [857, 725] width 1130 height 18
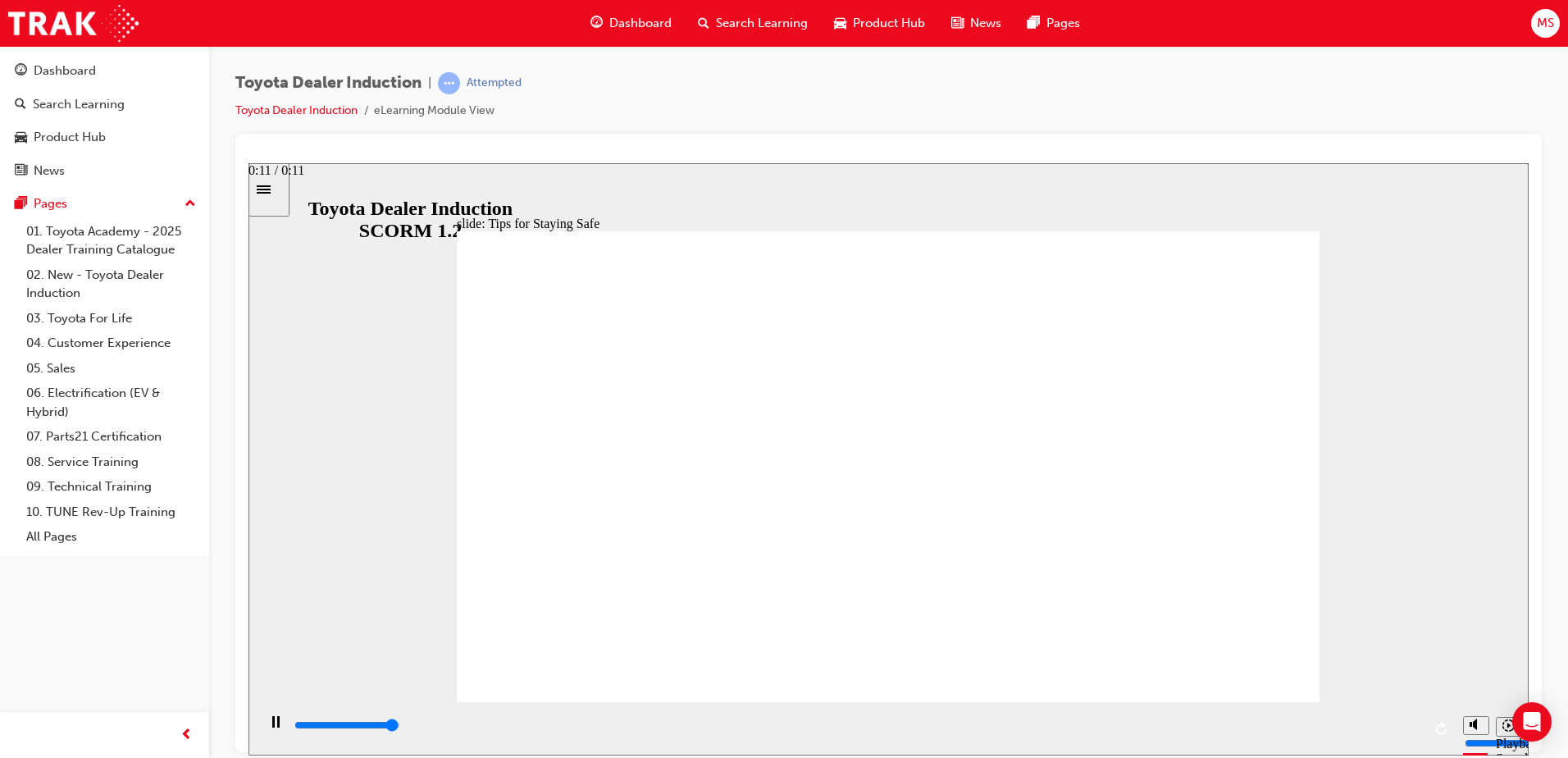
click at [400, 727] on input "slide progress" at bounding box center [347, 724] width 106 height 13
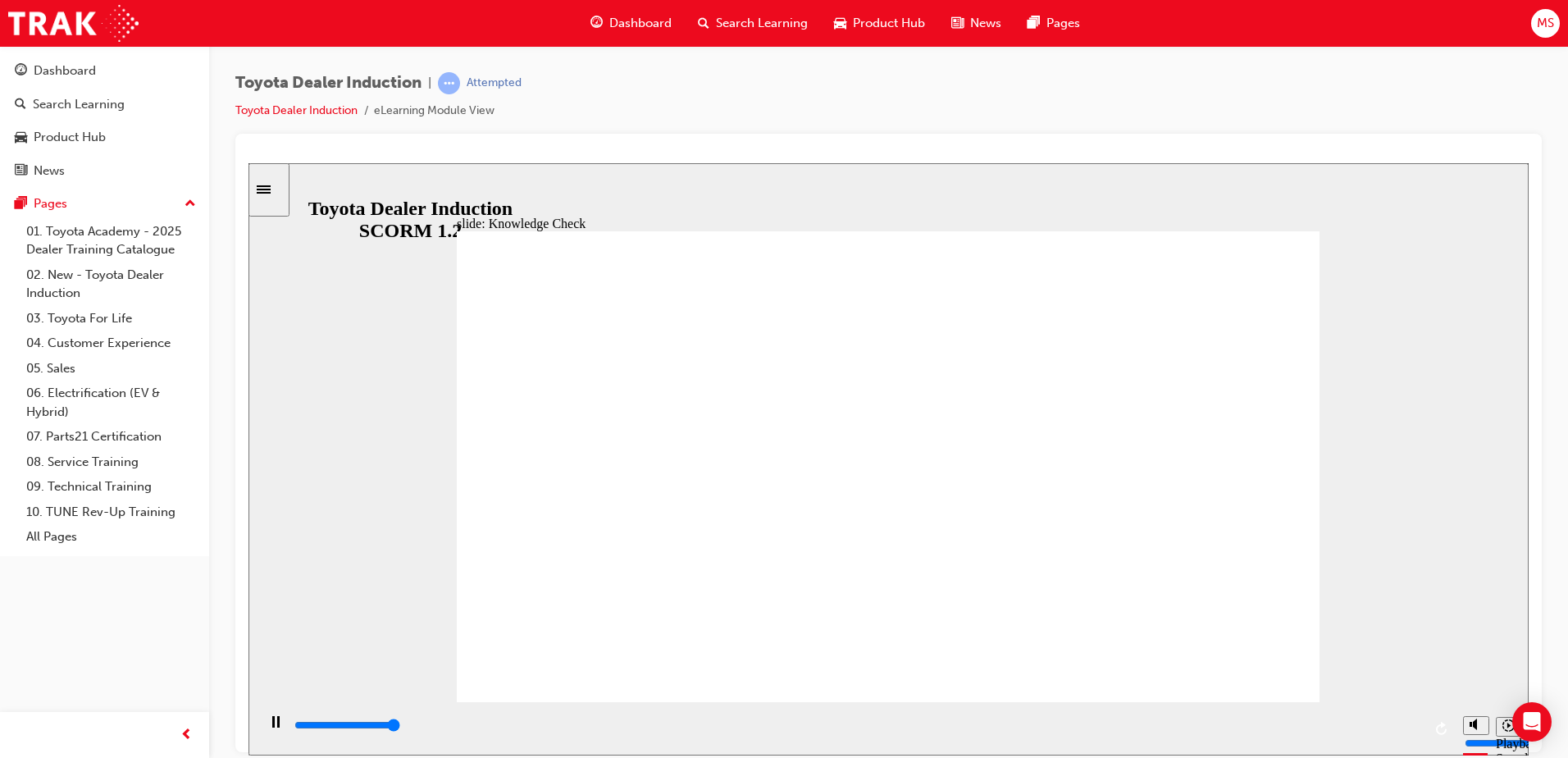
type input "5000"
checkbox input "true"
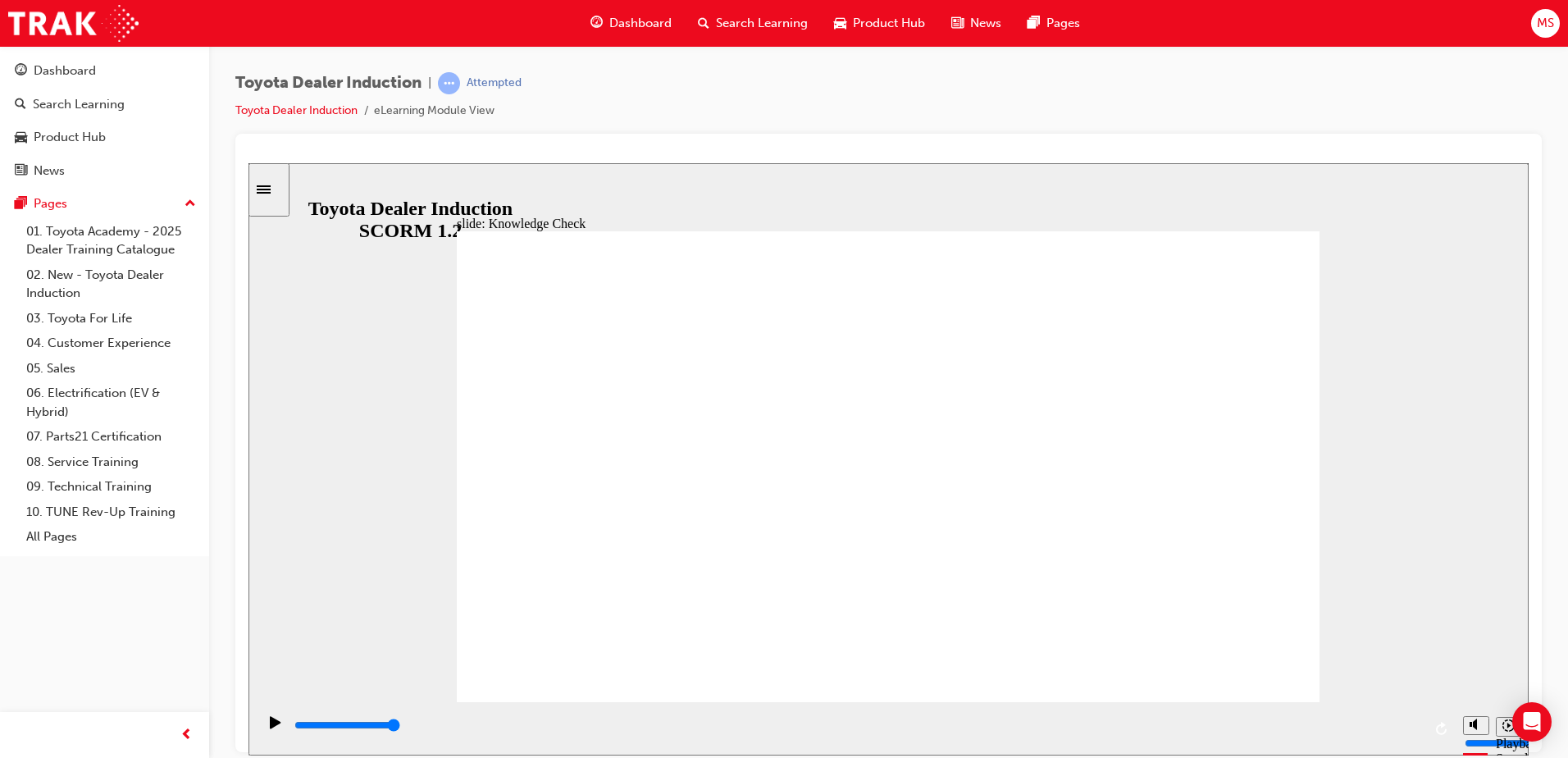
checkbox input "true"
type input "5000"
radio input "true"
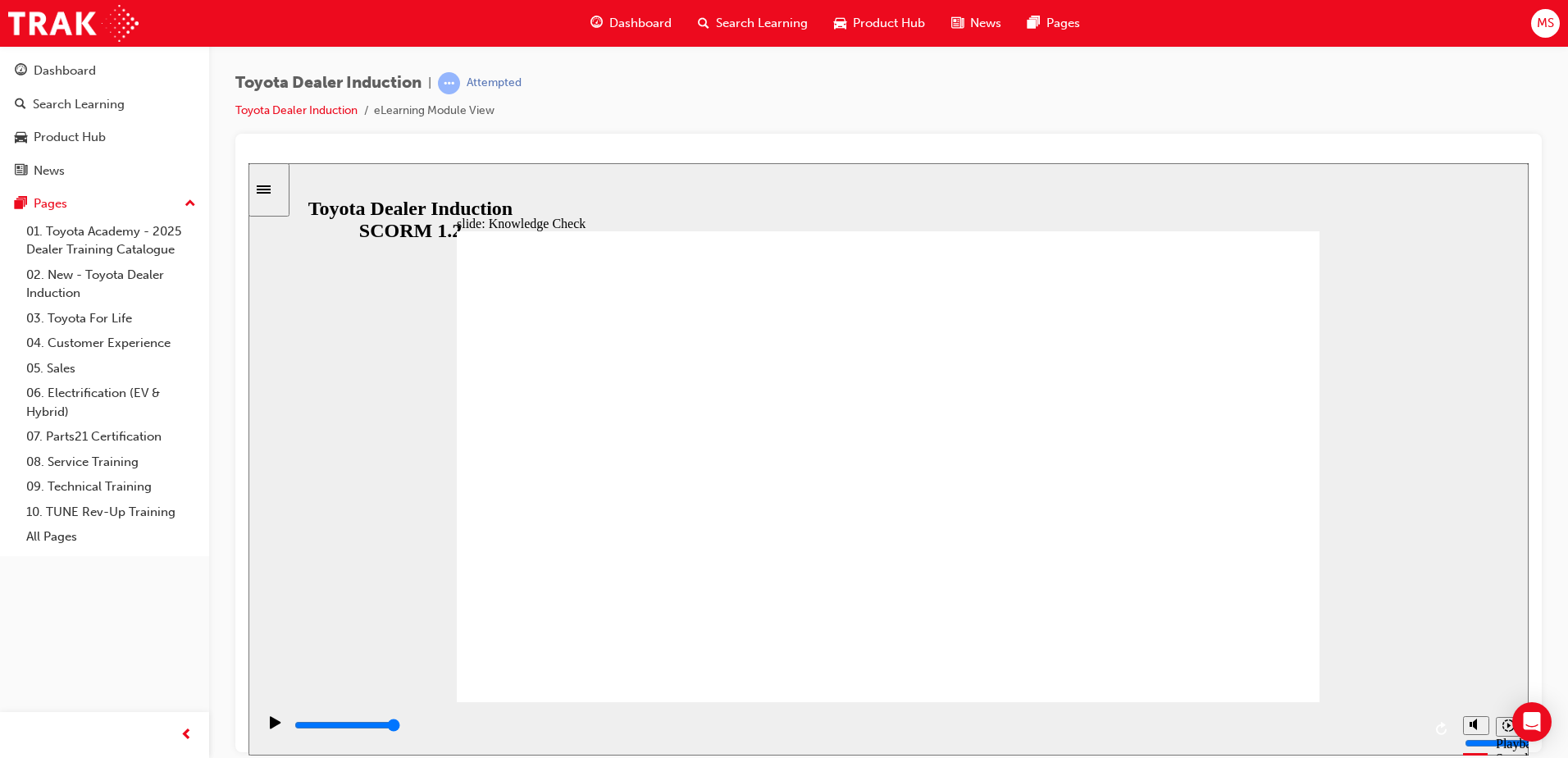
type input "5000"
checkbox input "true"
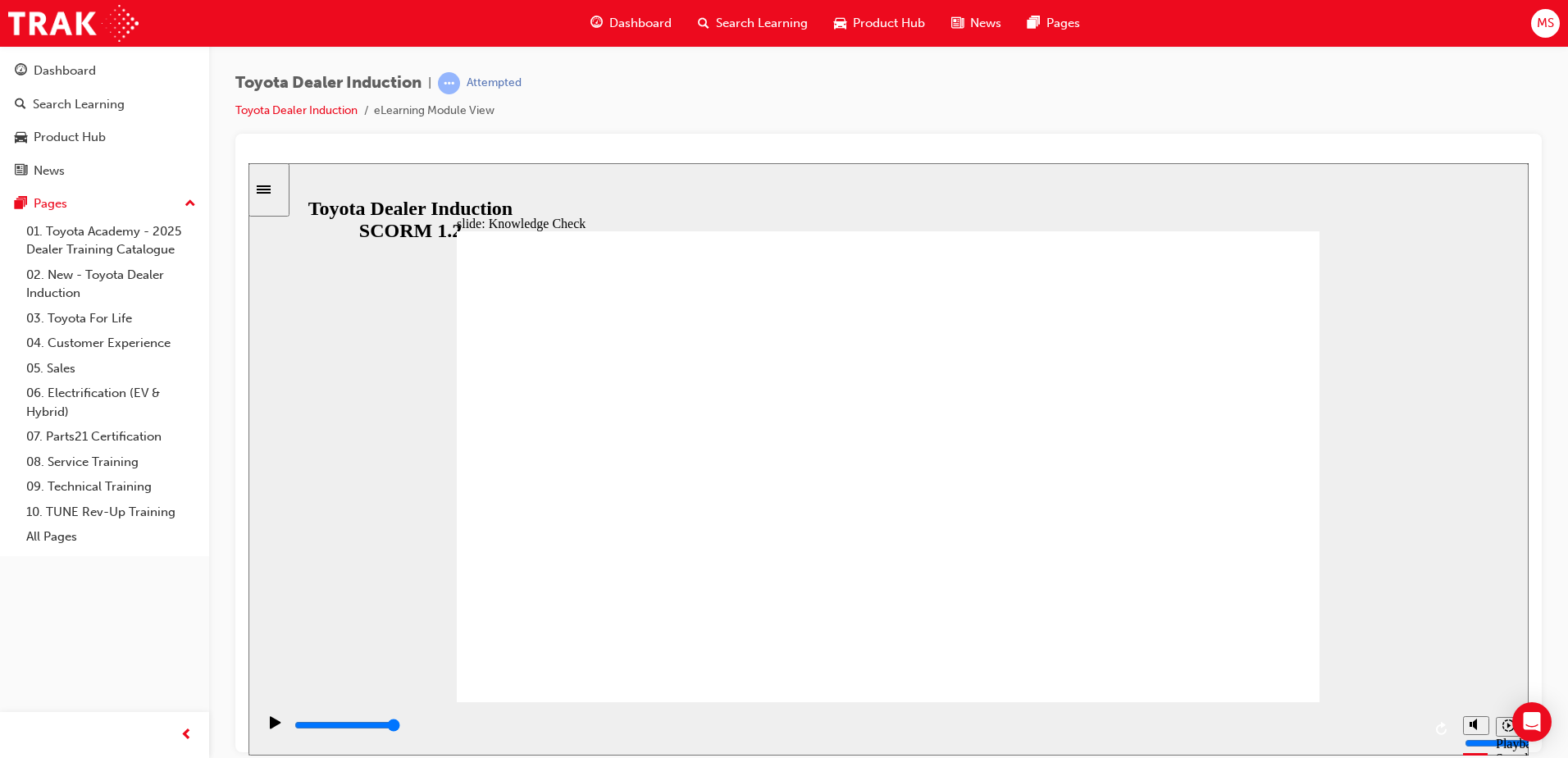
type input "5000"
checkbox input "true"
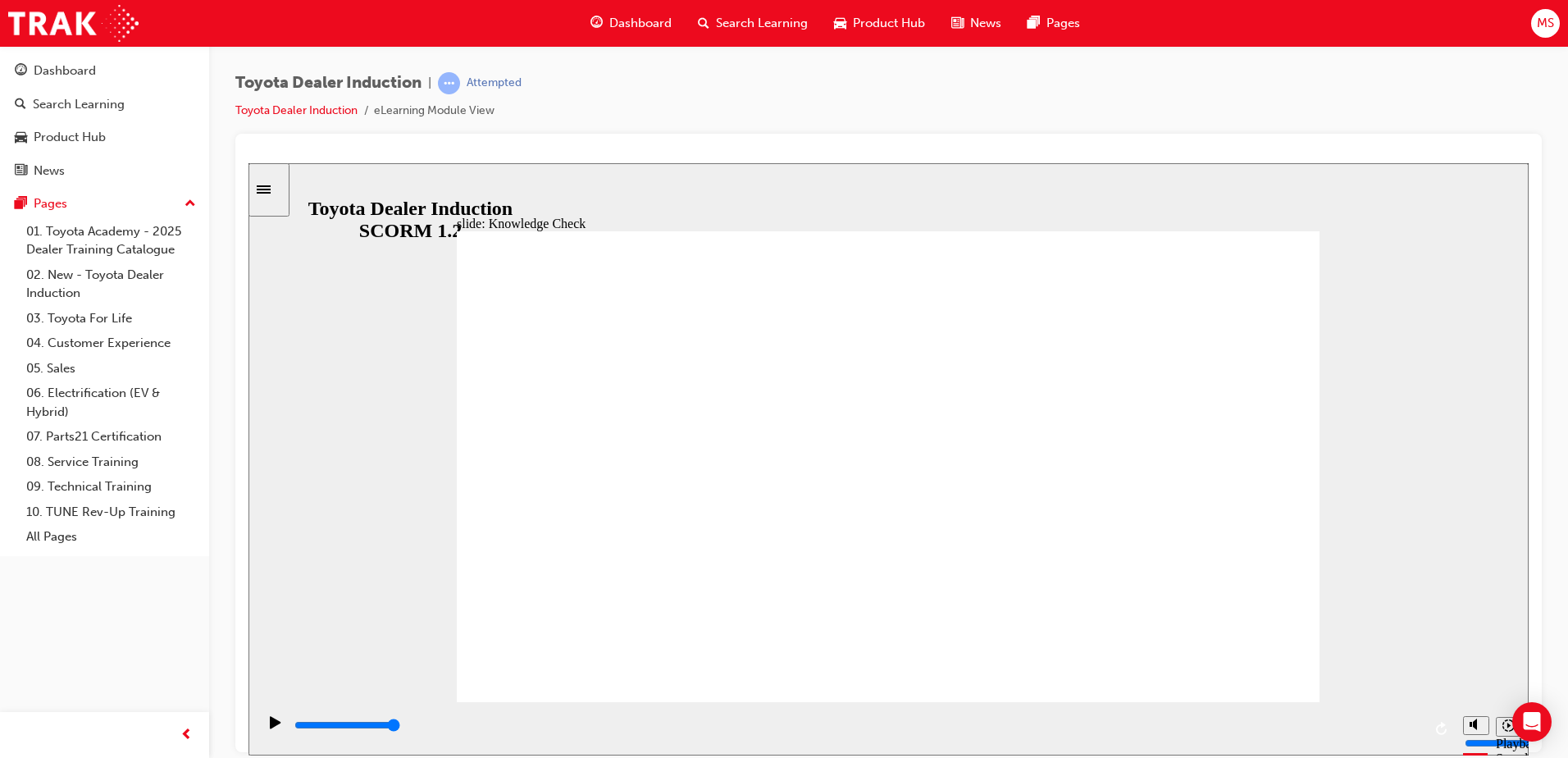
drag, startPoint x: 701, startPoint y: 548, endPoint x: 705, endPoint y: 563, distance: 15.5
checkbox input "true"
type input "9900"
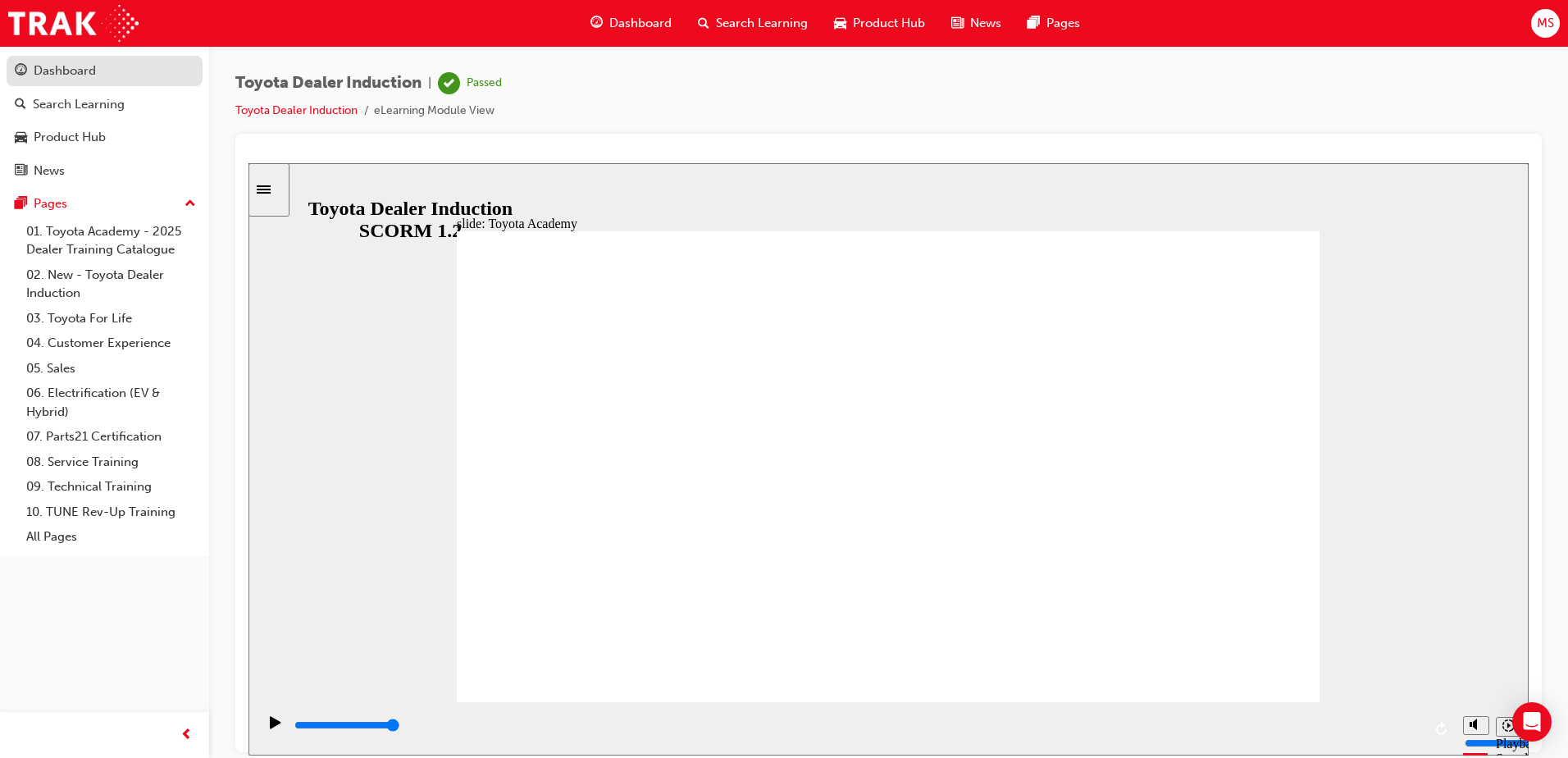
click at [85, 71] on div "Dashboard" at bounding box center [64, 71] width 63 height 19
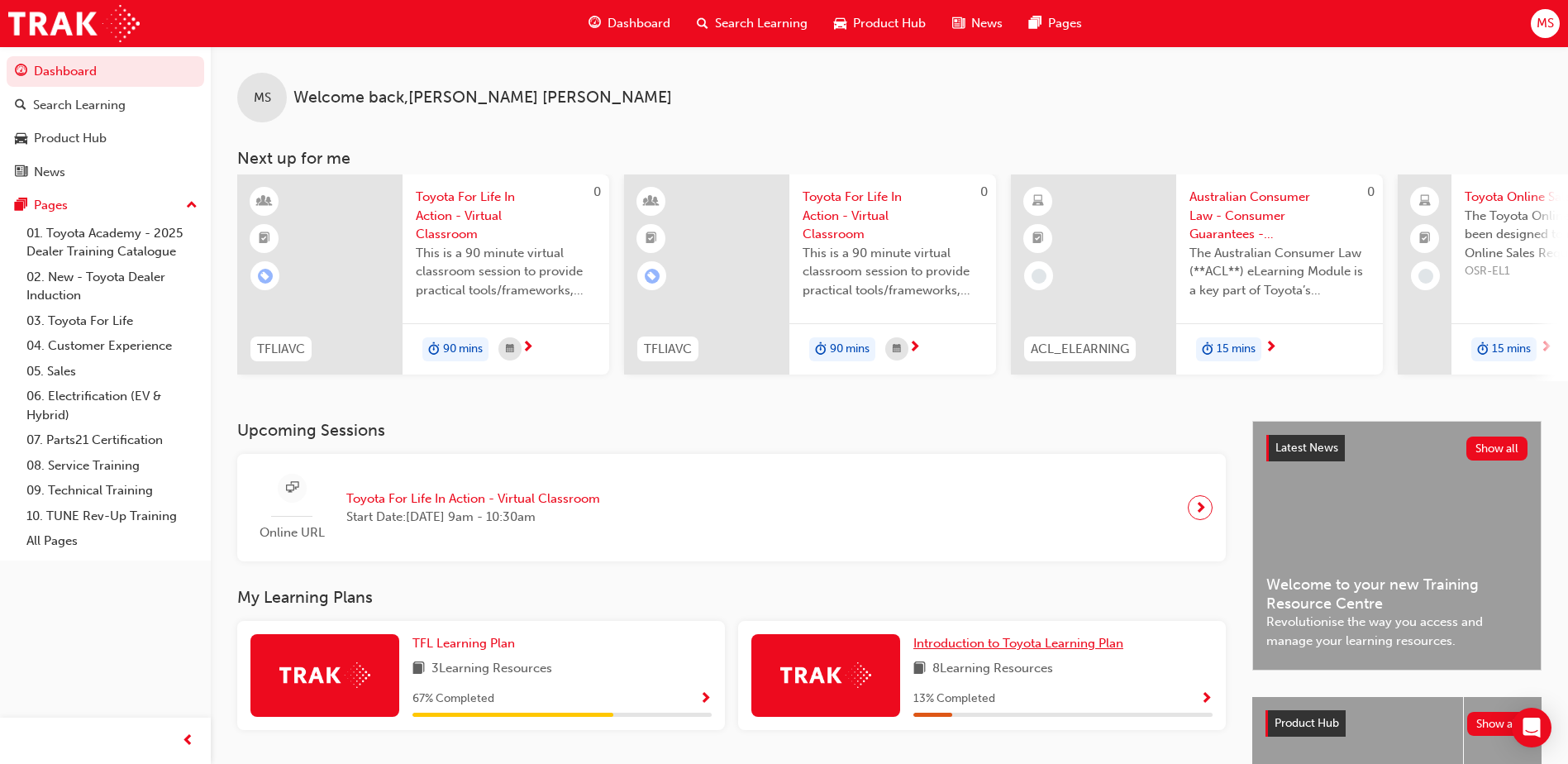
click at [966, 650] on span "Introduction to Toyota Learning Plan" at bounding box center [1018, 643] width 210 height 15
